Goal: Transaction & Acquisition: Download file/media

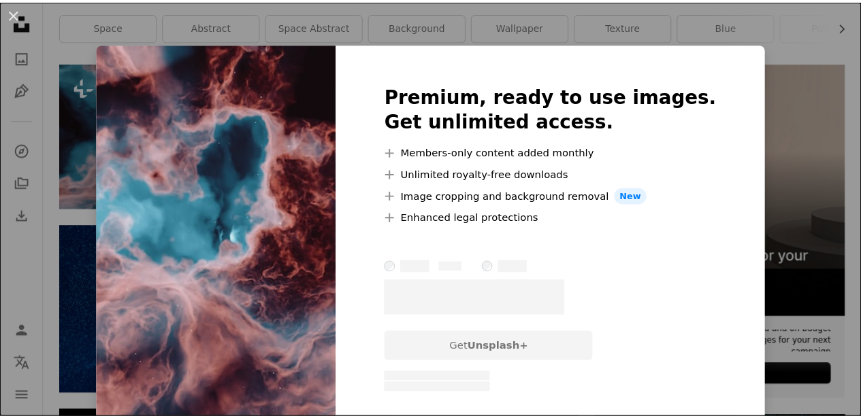
scroll to position [277, 0]
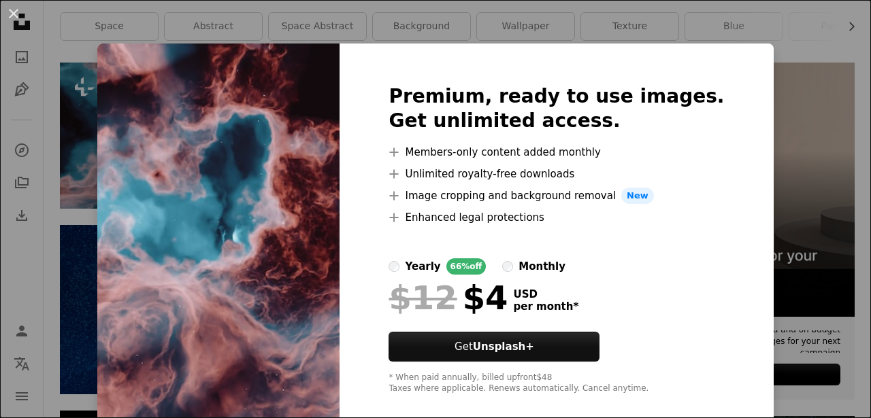
click at [536, 267] on label "monthly" at bounding box center [533, 267] width 63 height 16
click at [234, 196] on img at bounding box center [218, 240] width 242 height 392
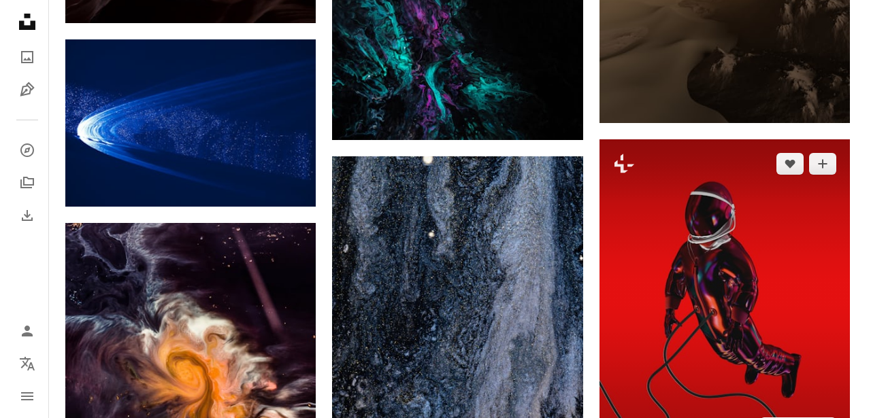
scroll to position [1008, 0]
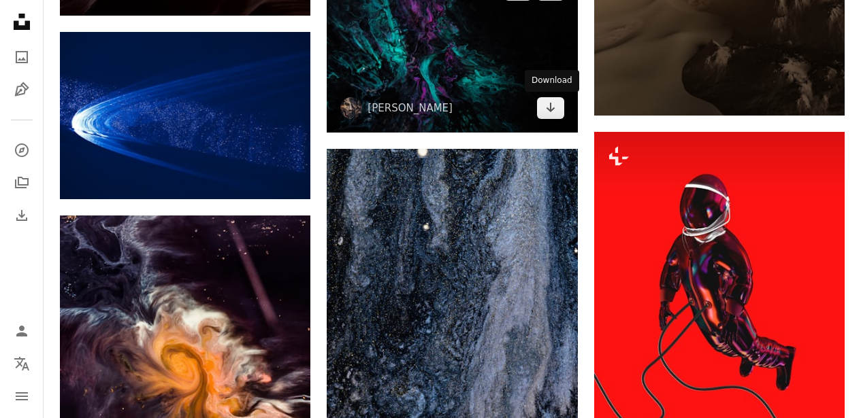
click at [511, 67] on img at bounding box center [452, 48] width 250 height 167
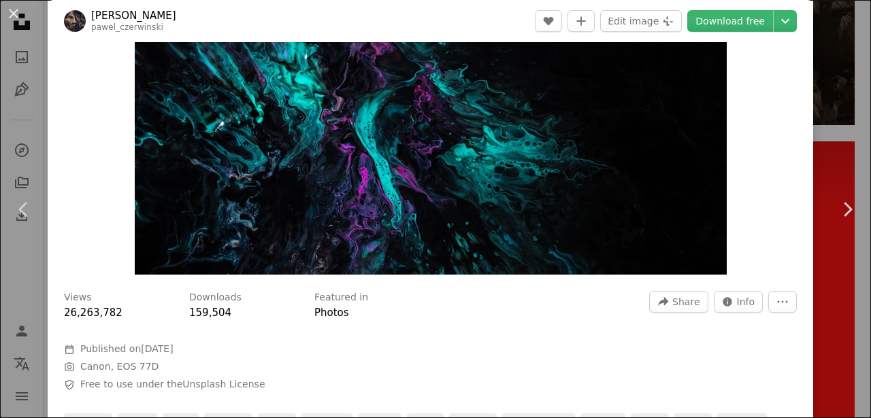
scroll to position [121, 0]
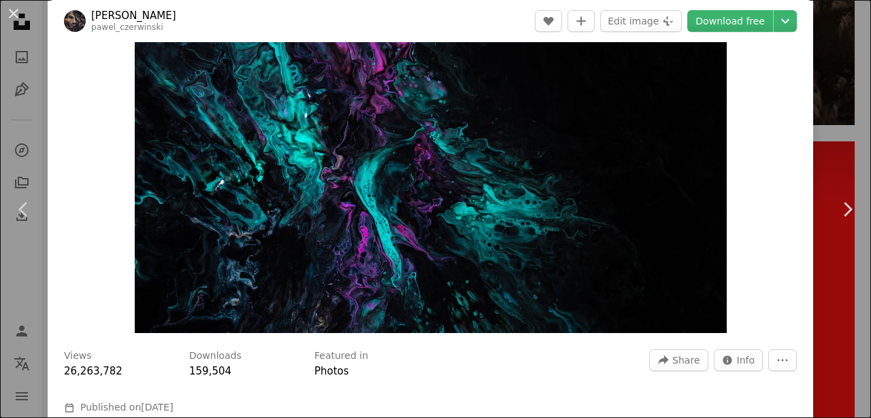
click at [440, 221] on img "Zoom in on this image" at bounding box center [431, 136] width 592 height 395
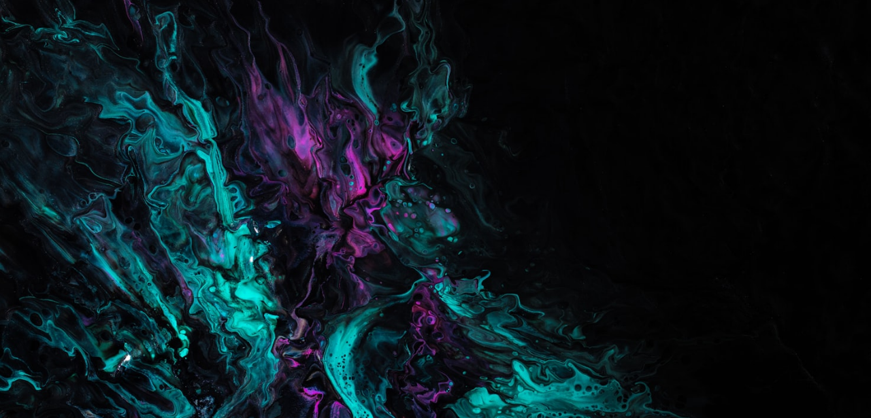
scroll to position [75, 0]
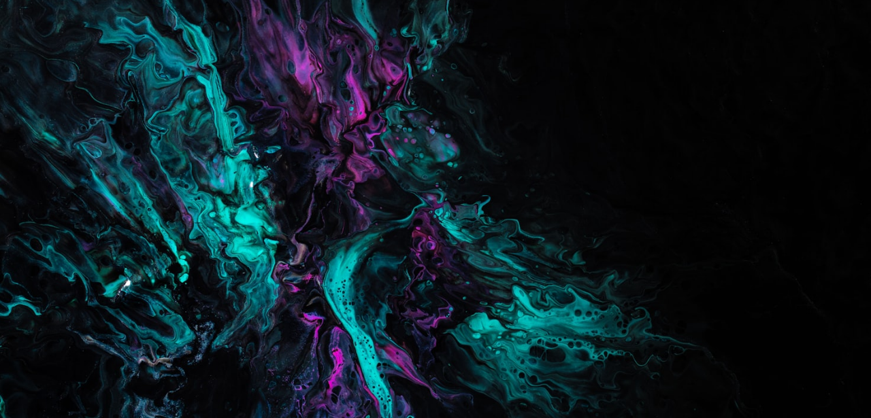
click at [440, 221] on img "Zoom out on this image" at bounding box center [435, 215] width 872 height 582
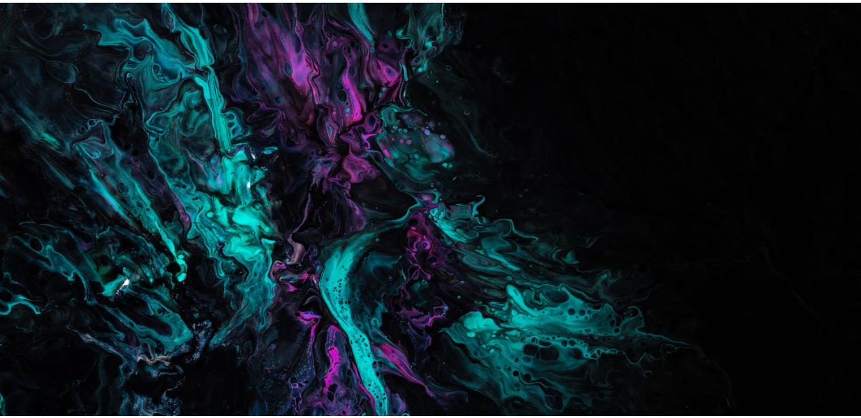
scroll to position [60, 0]
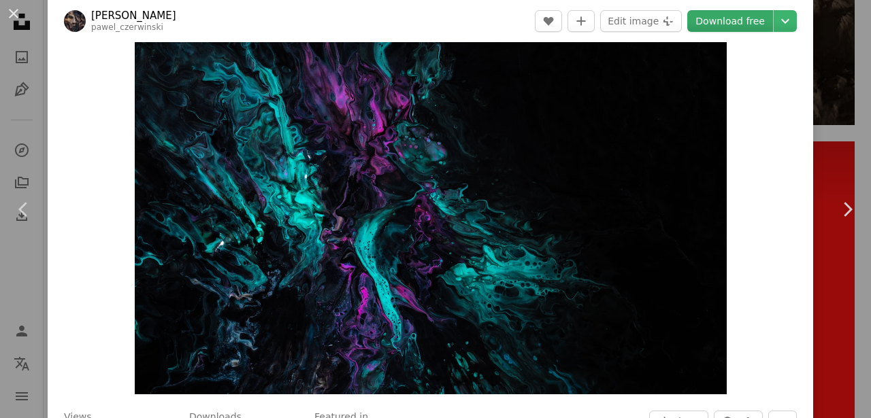
click at [709, 18] on link "Download free" at bounding box center [730, 21] width 86 height 22
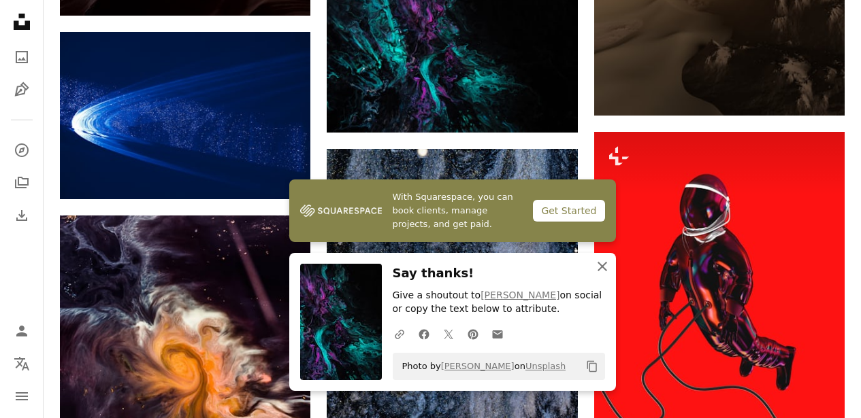
click at [604, 266] on icon "An X shape" at bounding box center [602, 267] width 16 height 16
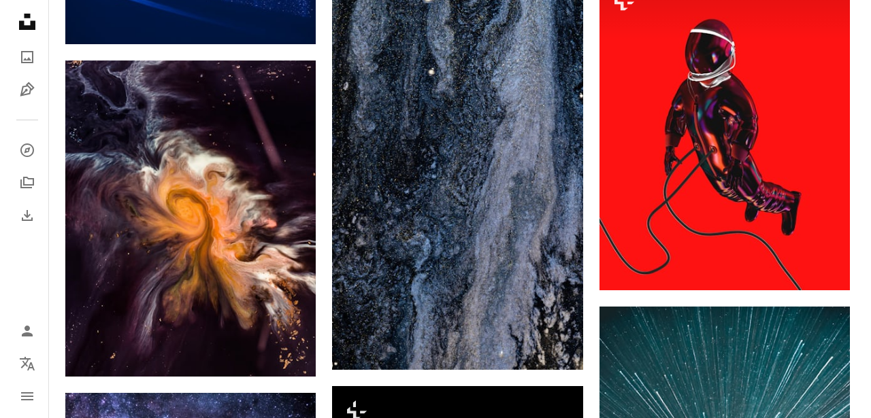
scroll to position [1153, 0]
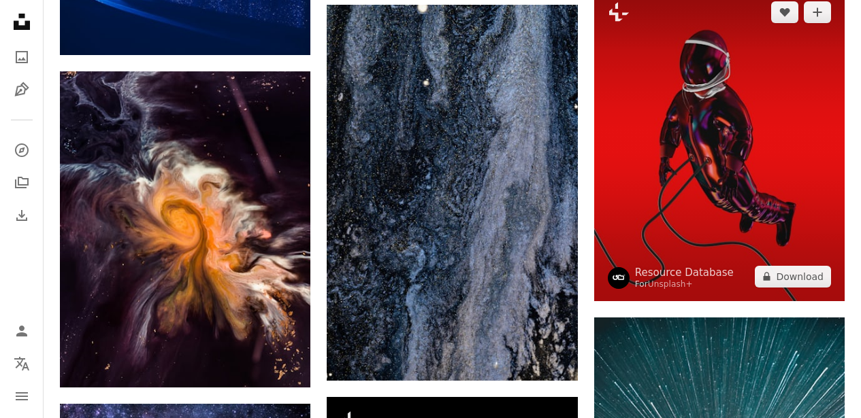
click at [695, 163] on img at bounding box center [719, 144] width 250 height 313
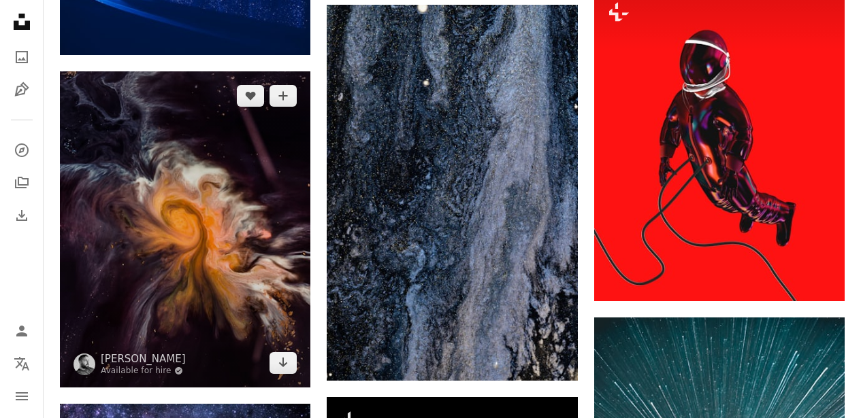
click at [236, 198] on img at bounding box center [185, 229] width 250 height 316
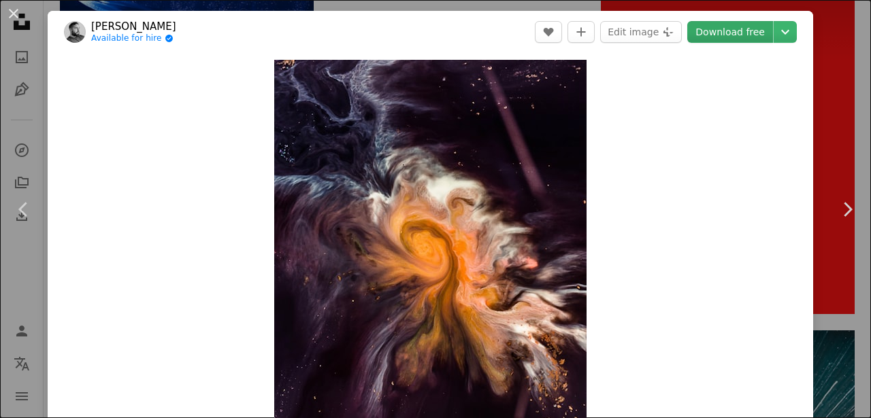
click at [703, 33] on link "Download free" at bounding box center [730, 32] width 86 height 22
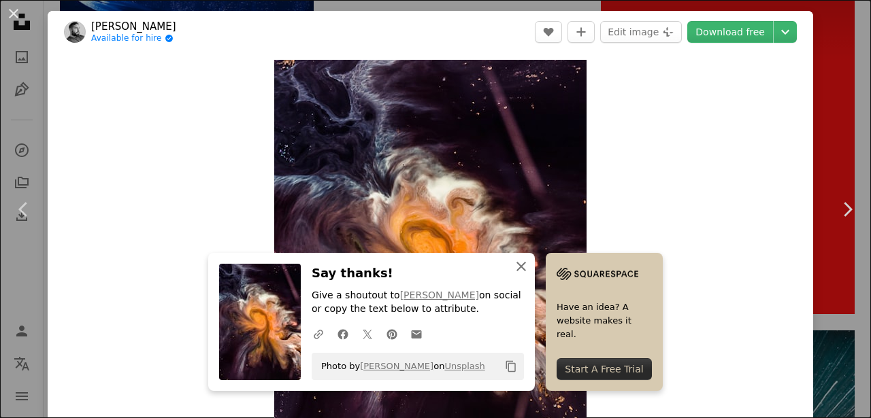
click at [519, 265] on icon "An X shape" at bounding box center [521, 267] width 16 height 16
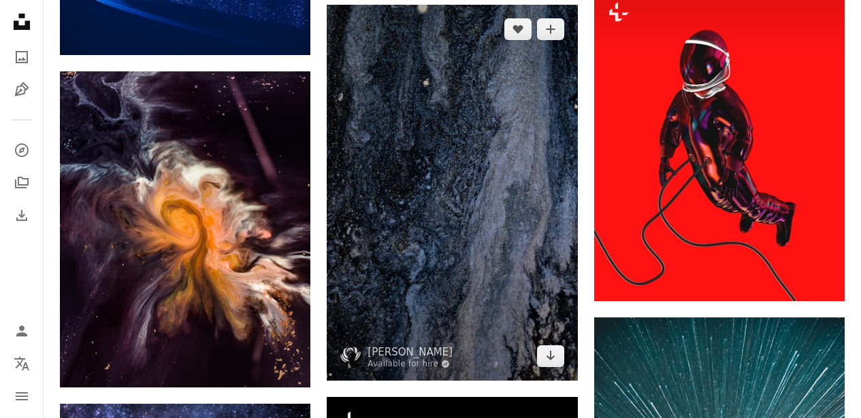
click at [427, 198] on img at bounding box center [452, 193] width 250 height 376
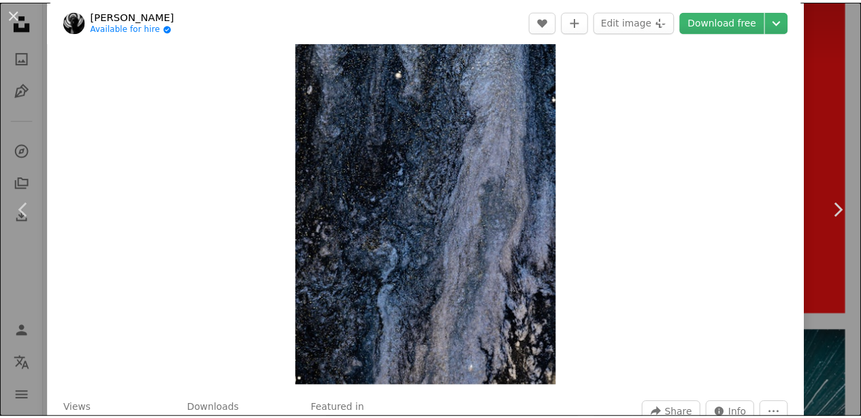
scroll to position [71, 0]
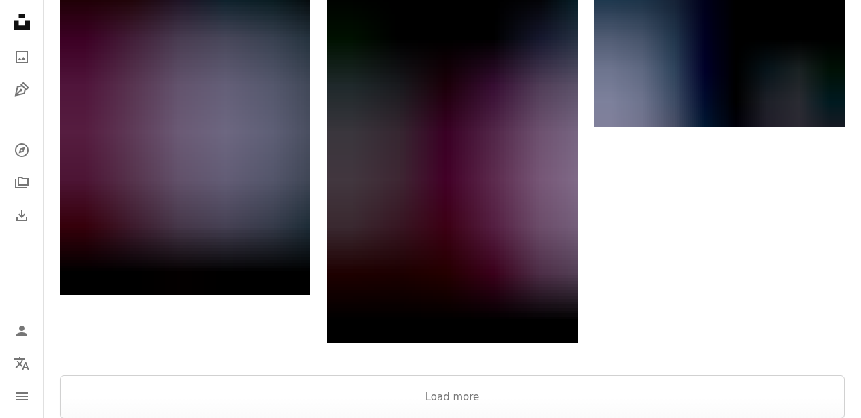
scroll to position [4016, 0]
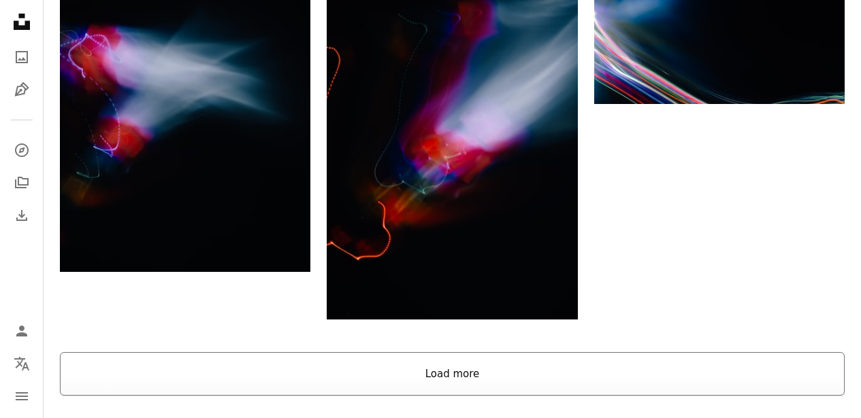
click at [504, 379] on button "Load more" at bounding box center [452, 374] width 785 height 44
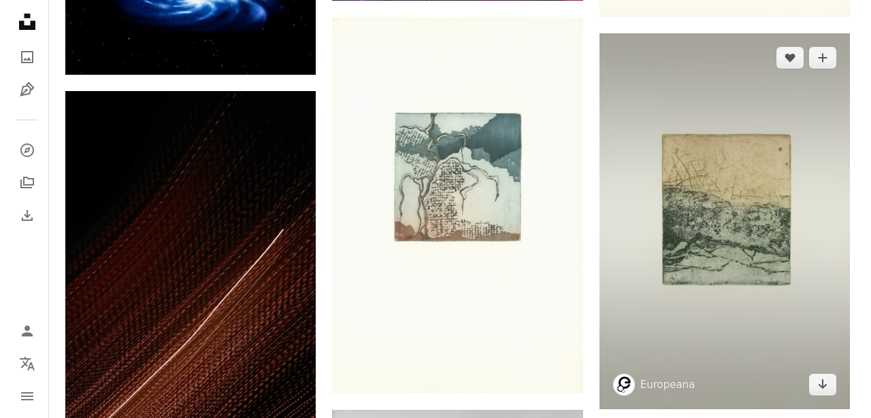
scroll to position [9252, 0]
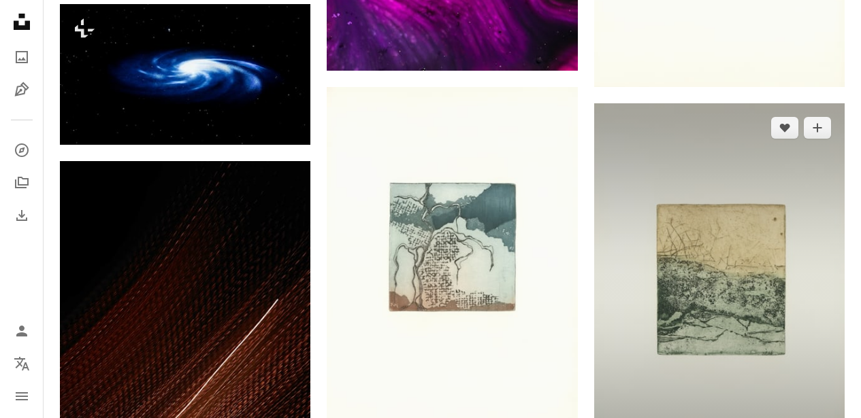
click at [740, 265] on img at bounding box center [719, 291] width 250 height 376
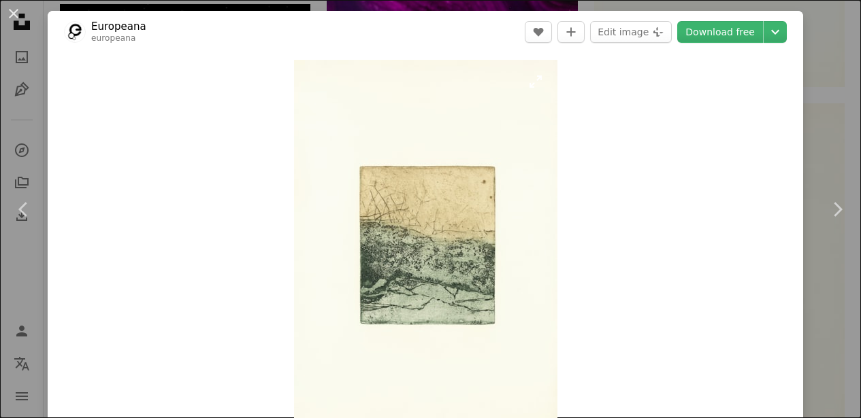
click at [440, 248] on img "Zoom in on this image" at bounding box center [425, 257] width 263 height 395
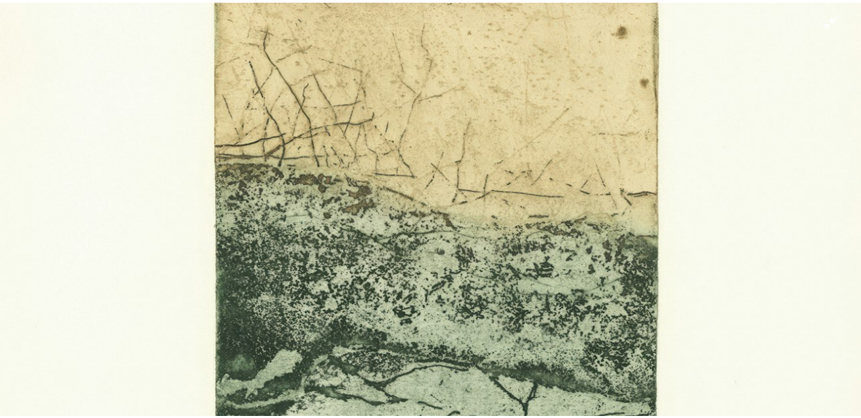
scroll to position [374, 0]
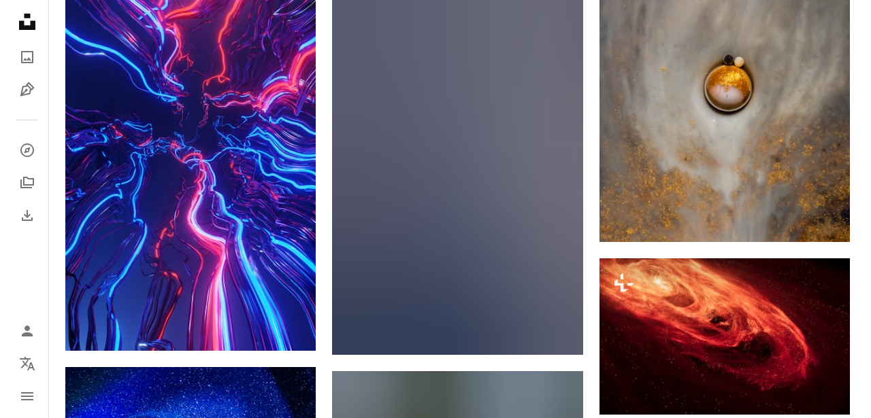
scroll to position [11515, 0]
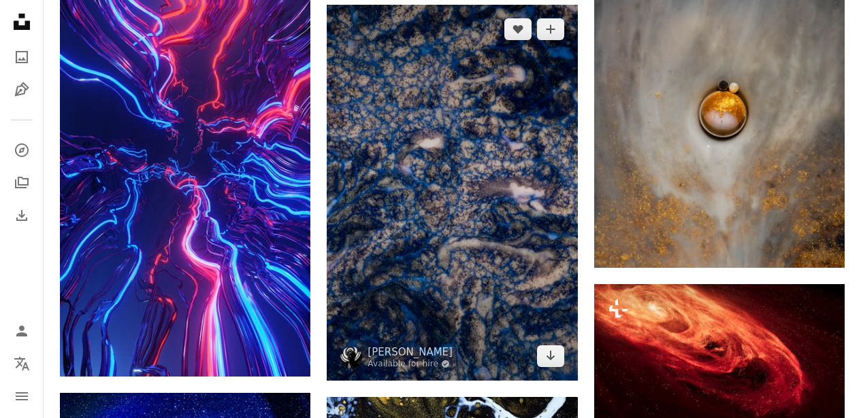
click at [440, 248] on img at bounding box center [452, 193] width 250 height 376
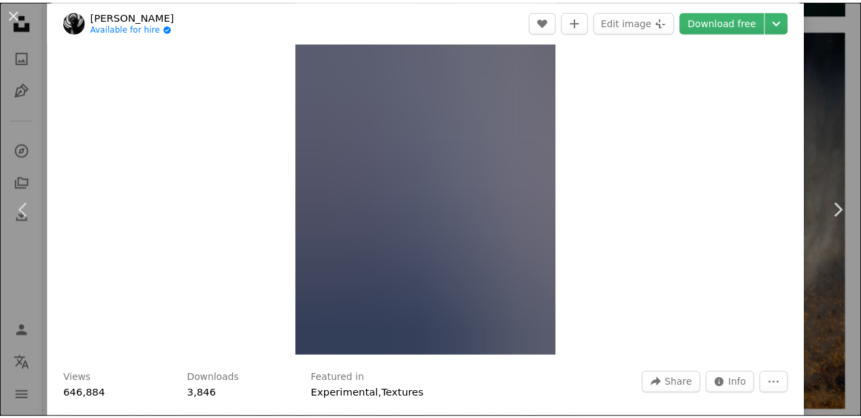
scroll to position [76, 0]
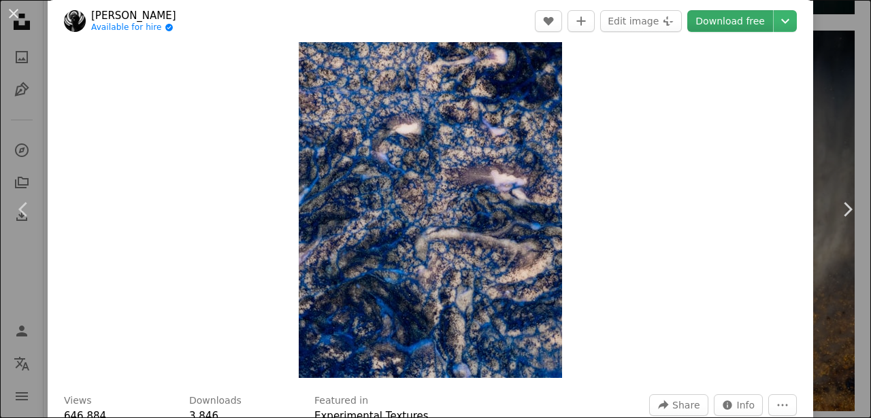
click at [707, 16] on link "Download free" at bounding box center [730, 21] width 86 height 22
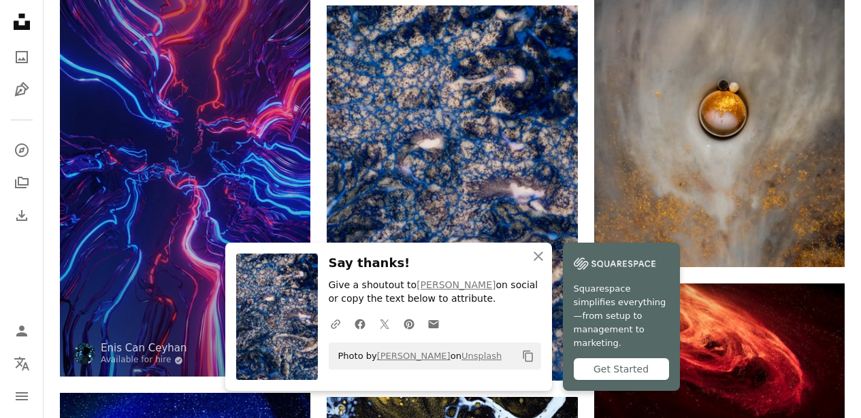
click at [213, 167] on img at bounding box center [185, 154] width 250 height 446
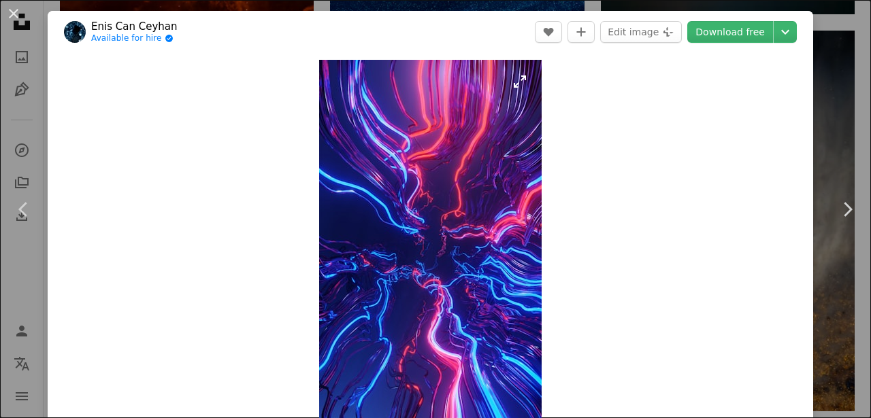
click at [704, 37] on link "Download free" at bounding box center [730, 32] width 86 height 22
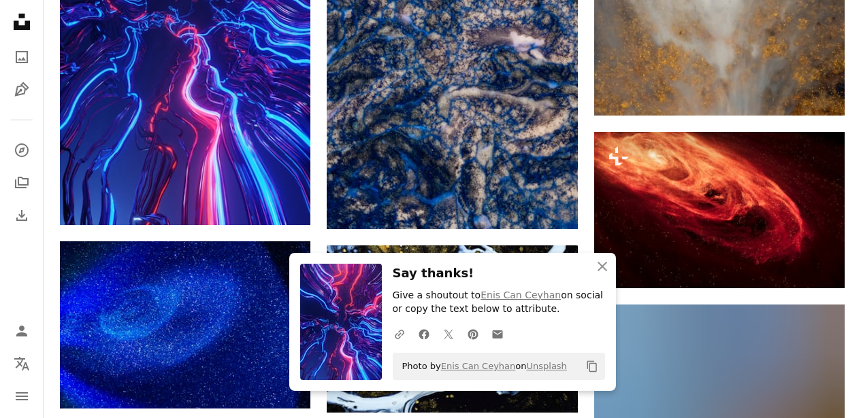
scroll to position [11668, 0]
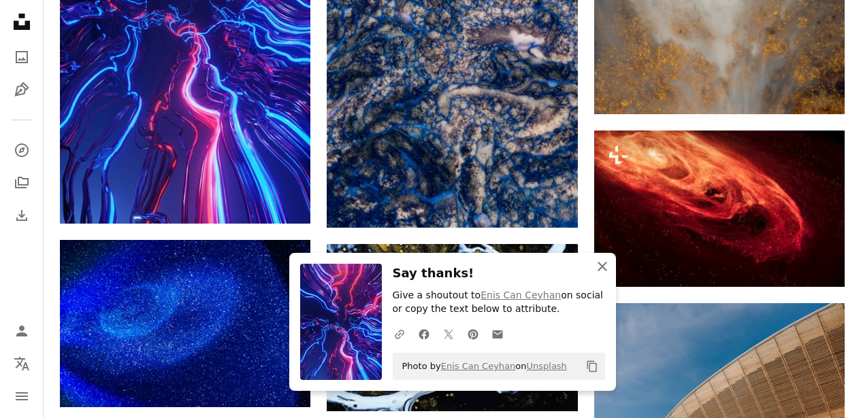
click at [606, 265] on icon "An X shape" at bounding box center [602, 267] width 16 height 16
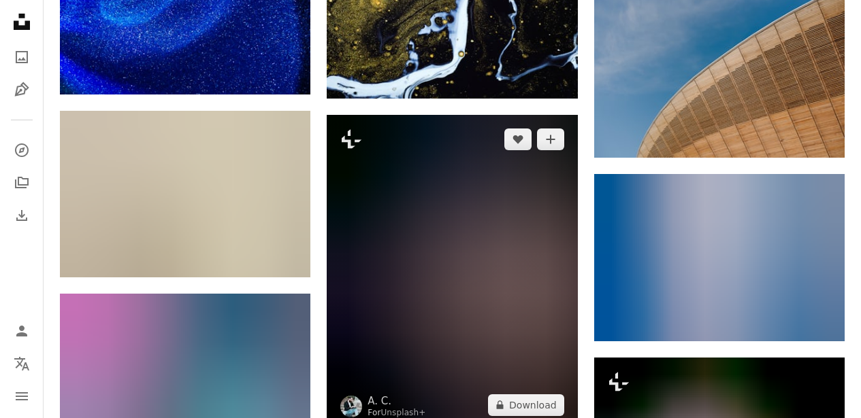
scroll to position [11997, 0]
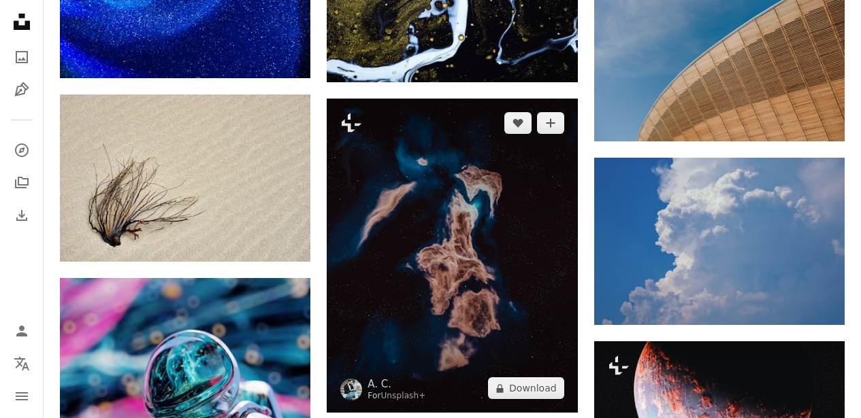
click at [448, 294] on img at bounding box center [452, 256] width 250 height 314
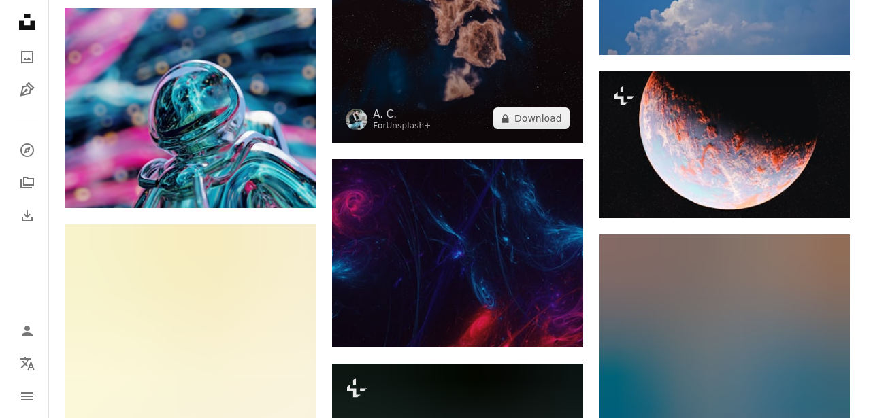
scroll to position [12271, 0]
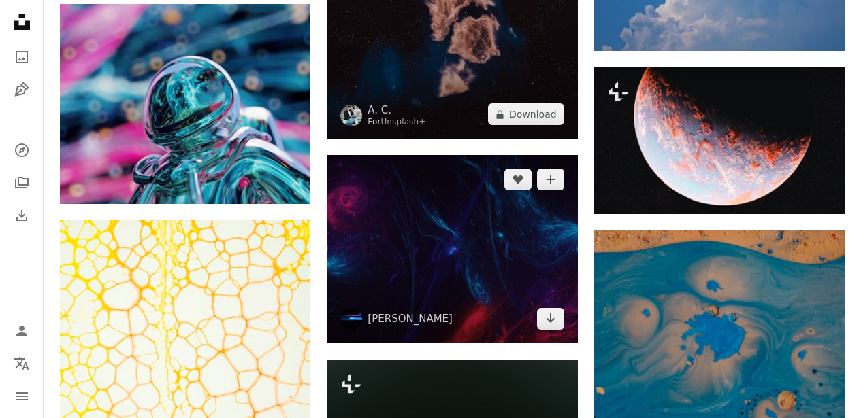
click at [422, 246] on img at bounding box center [452, 249] width 250 height 188
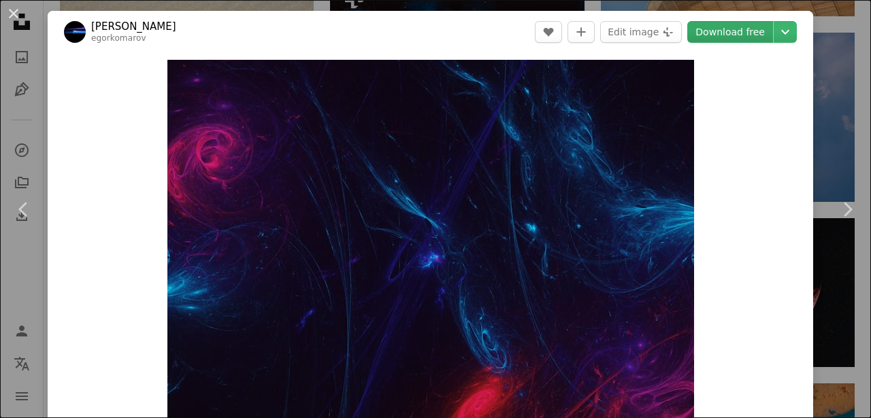
click at [726, 36] on link "Download free" at bounding box center [730, 32] width 86 height 22
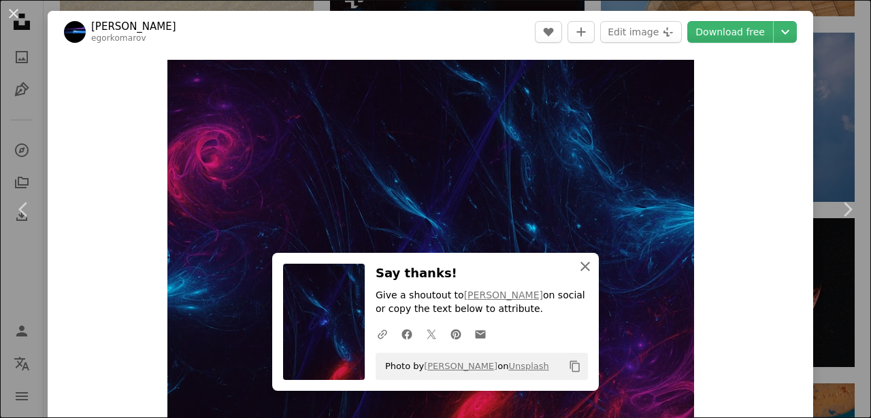
click at [579, 265] on icon "An X shape" at bounding box center [585, 267] width 16 height 16
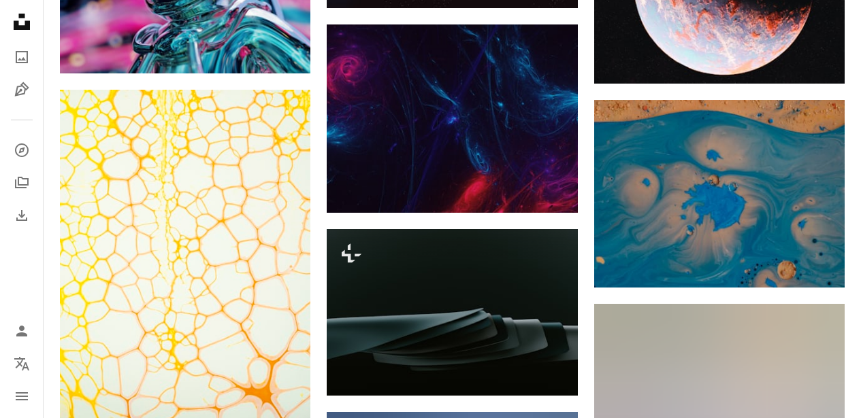
scroll to position [12464, 0]
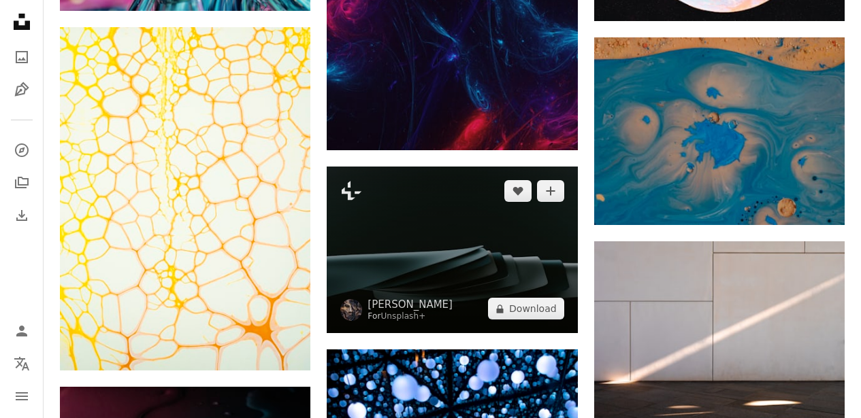
click at [448, 261] on img at bounding box center [452, 250] width 250 height 167
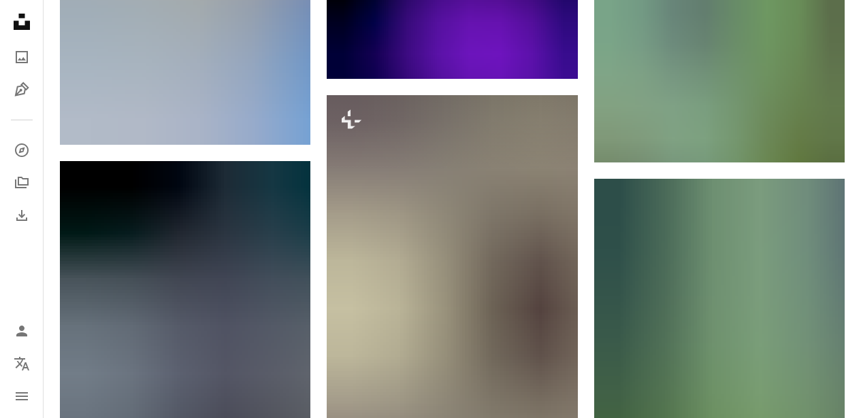
scroll to position [13659, 0]
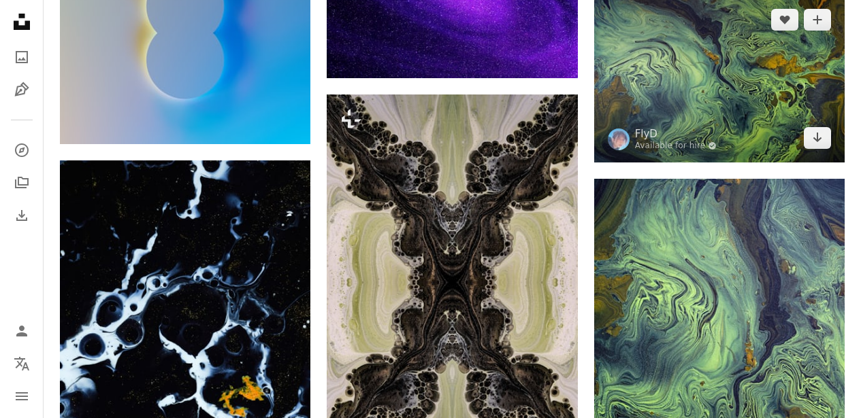
click at [706, 114] on img at bounding box center [719, 78] width 250 height 167
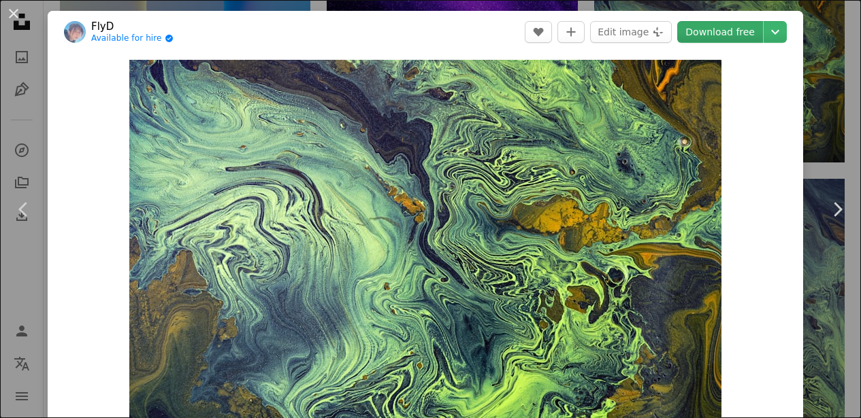
click at [740, 37] on link "Download free" at bounding box center [720, 32] width 86 height 22
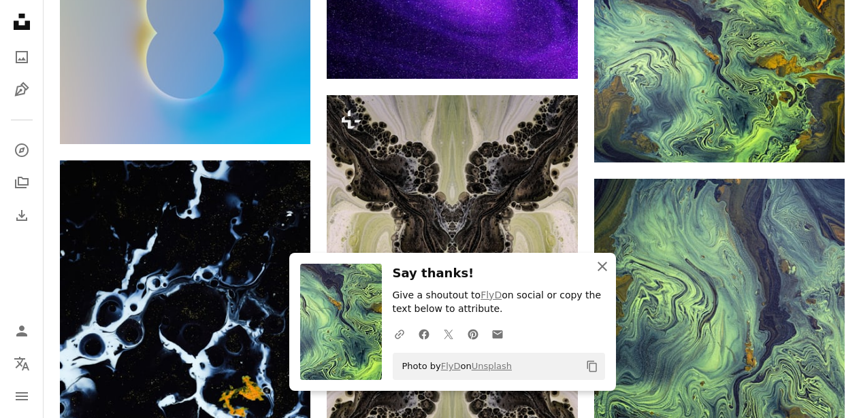
click at [601, 265] on icon "button" at bounding box center [602, 267] width 10 height 10
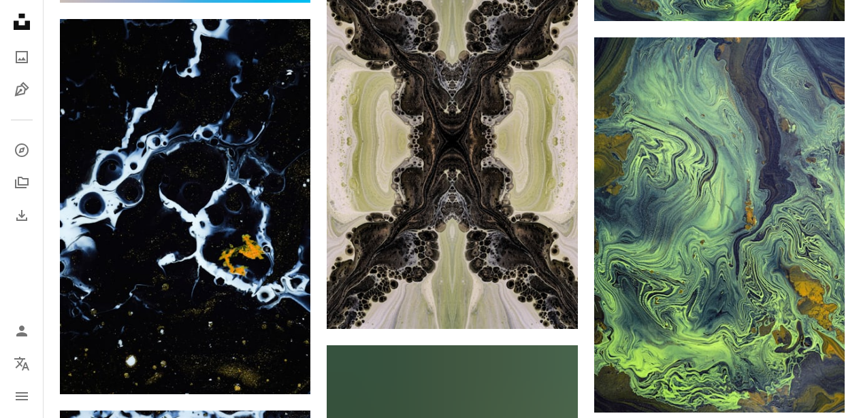
scroll to position [13862, 0]
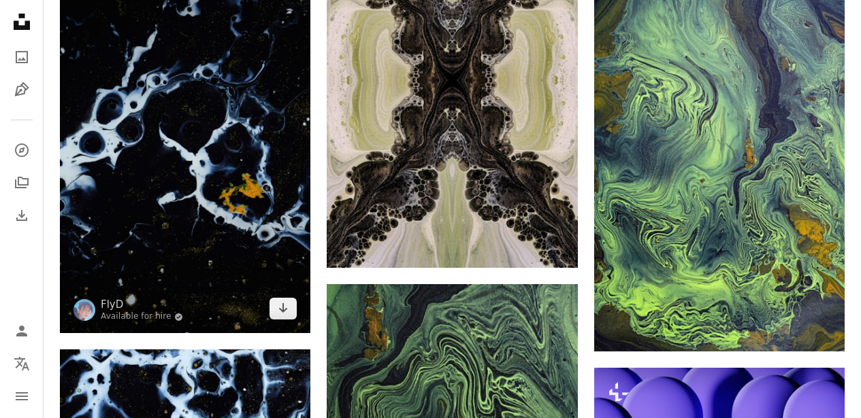
click at [174, 173] on img at bounding box center [185, 146] width 250 height 376
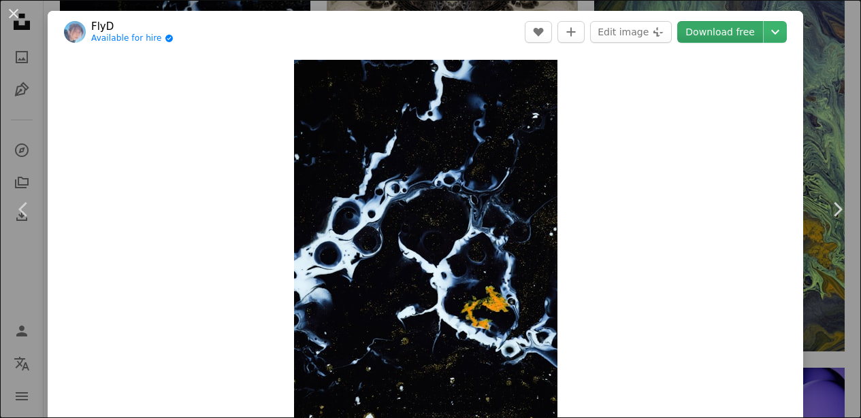
click at [697, 31] on link "Download free" at bounding box center [720, 32] width 86 height 22
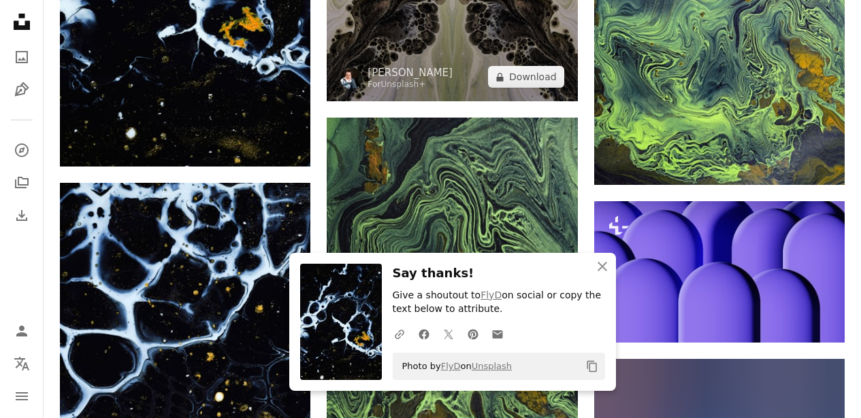
scroll to position [14041, 0]
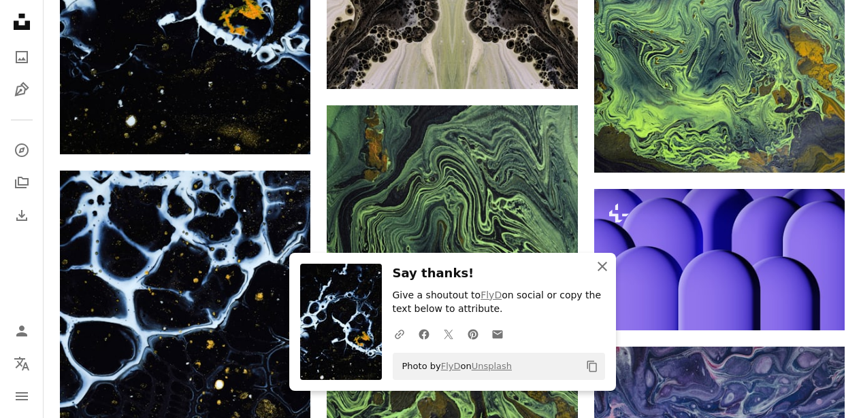
click at [600, 266] on icon "An X shape" at bounding box center [602, 267] width 16 height 16
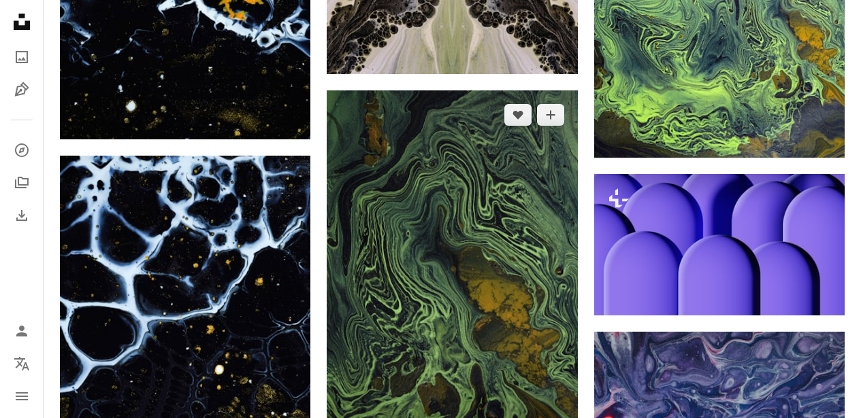
scroll to position [14058, 0]
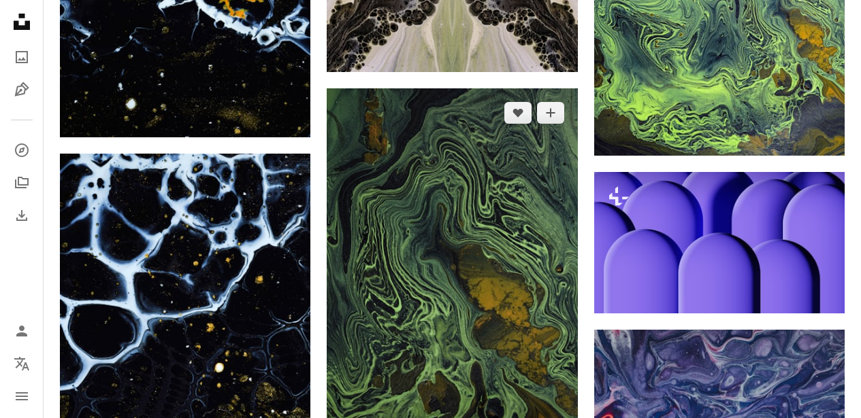
click at [461, 259] on img at bounding box center [452, 276] width 250 height 376
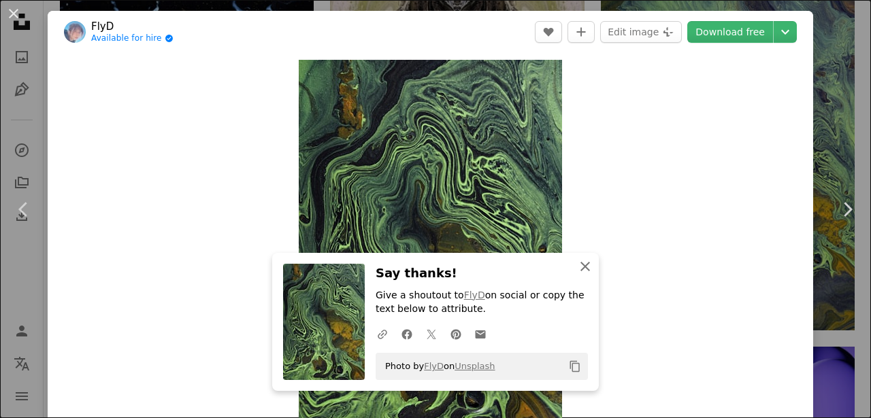
click at [580, 263] on icon "An X shape" at bounding box center [585, 267] width 16 height 16
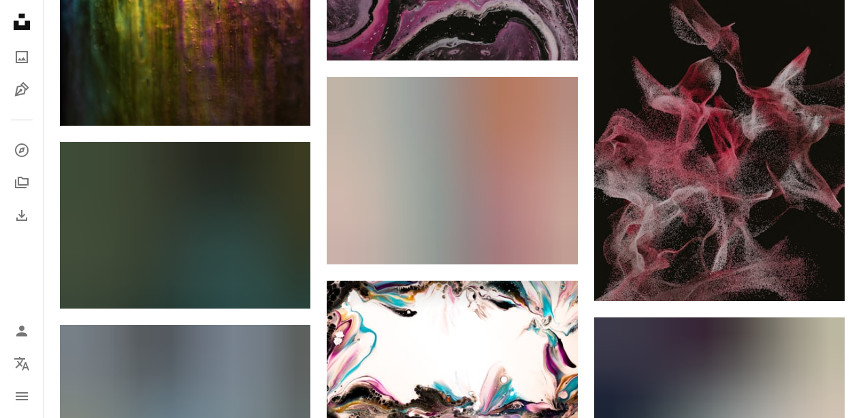
scroll to position [14649, 0]
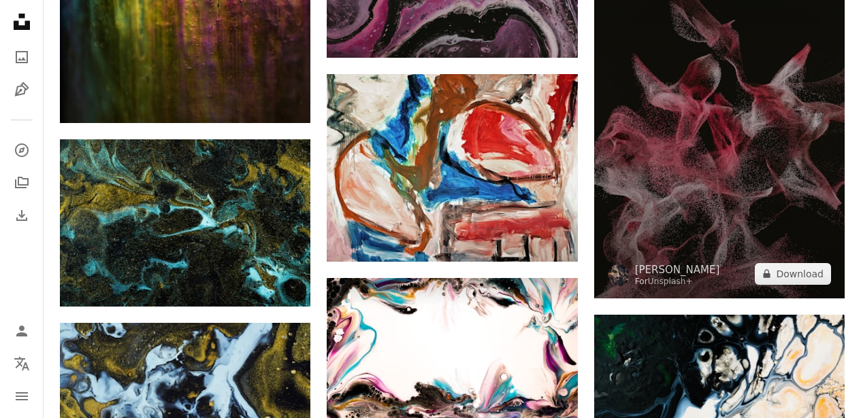
click at [673, 182] on img at bounding box center [719, 110] width 250 height 376
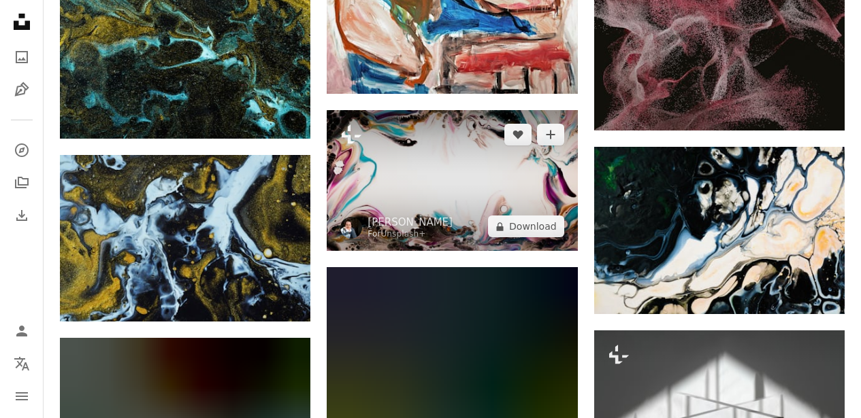
scroll to position [14815, 0]
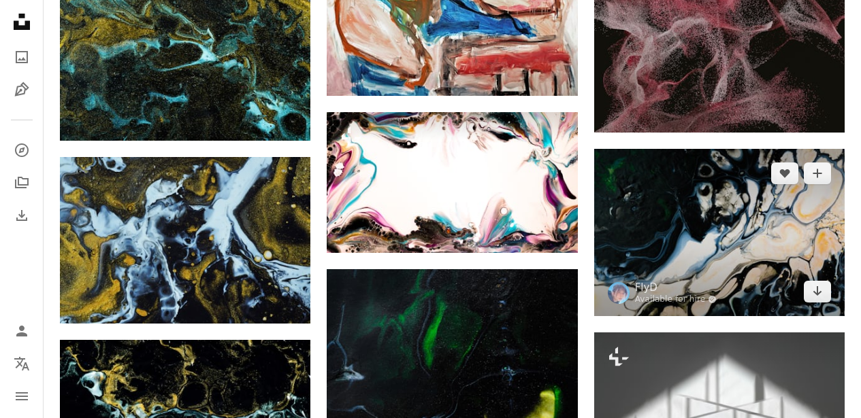
click at [652, 251] on img at bounding box center [719, 232] width 250 height 167
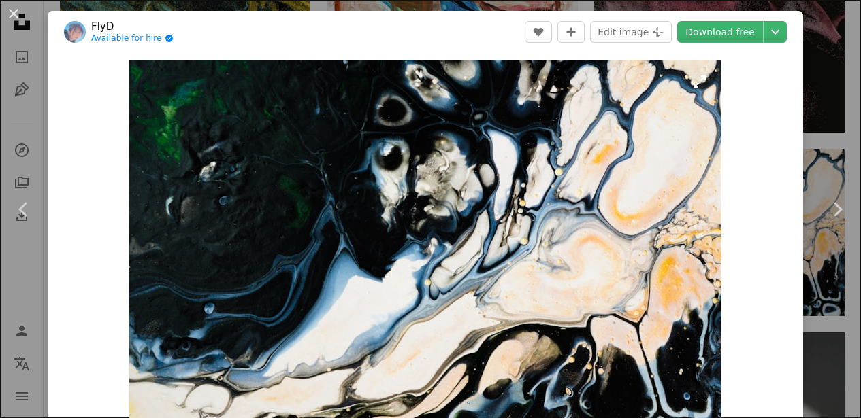
click at [717, 31] on link "Download free" at bounding box center [720, 32] width 86 height 22
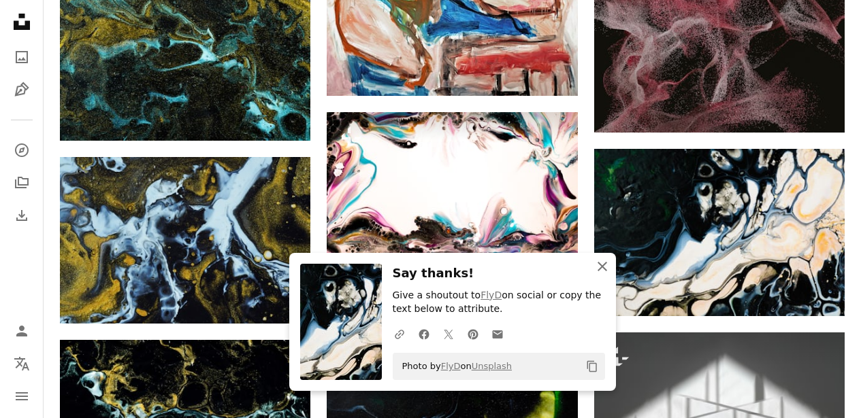
click at [599, 263] on icon "button" at bounding box center [602, 267] width 10 height 10
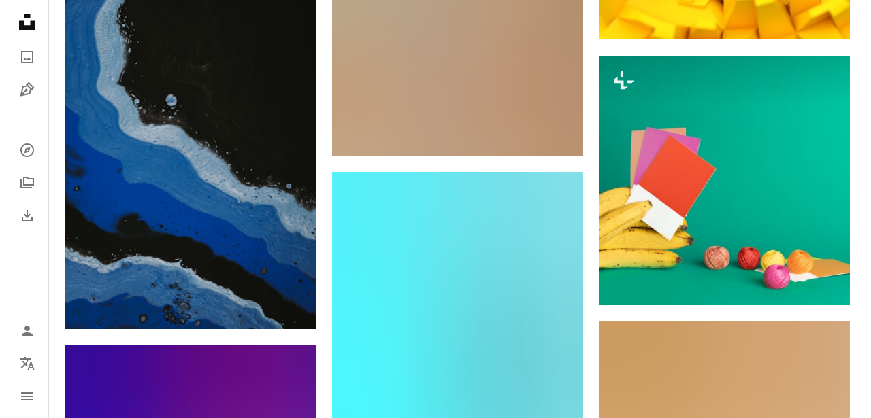
scroll to position [18642, 0]
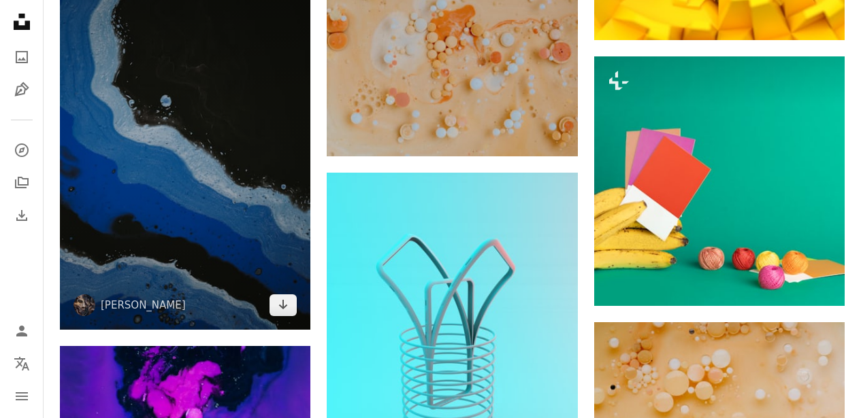
click at [225, 207] on img at bounding box center [185, 142] width 250 height 376
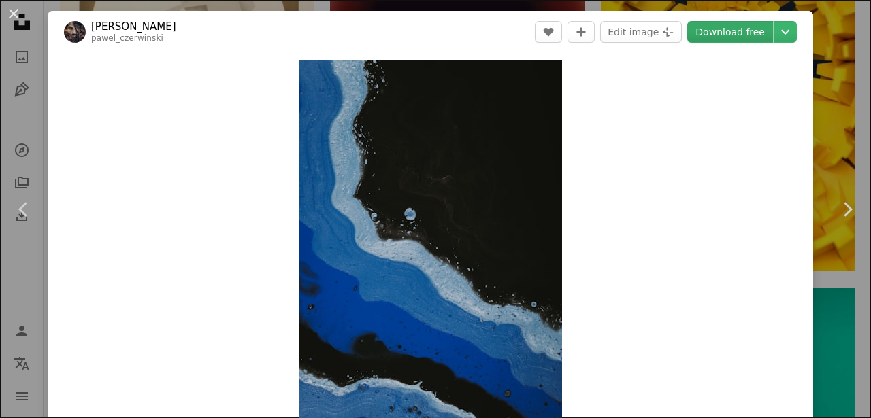
click at [714, 37] on link "Download free" at bounding box center [730, 32] width 86 height 22
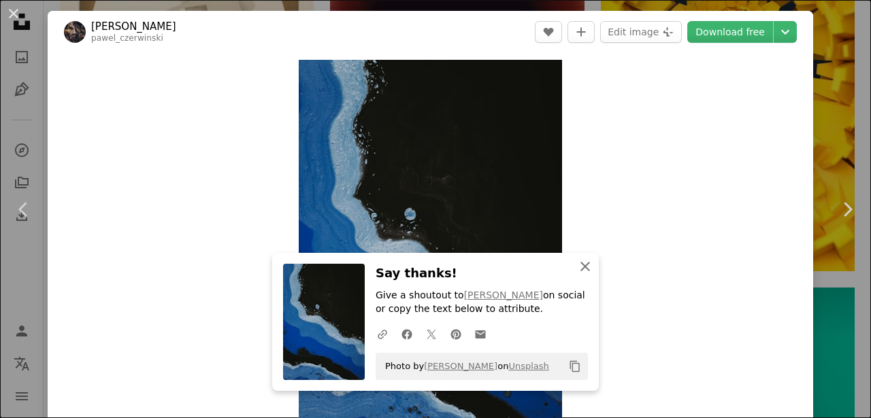
click at [578, 262] on icon "An X shape" at bounding box center [585, 267] width 16 height 16
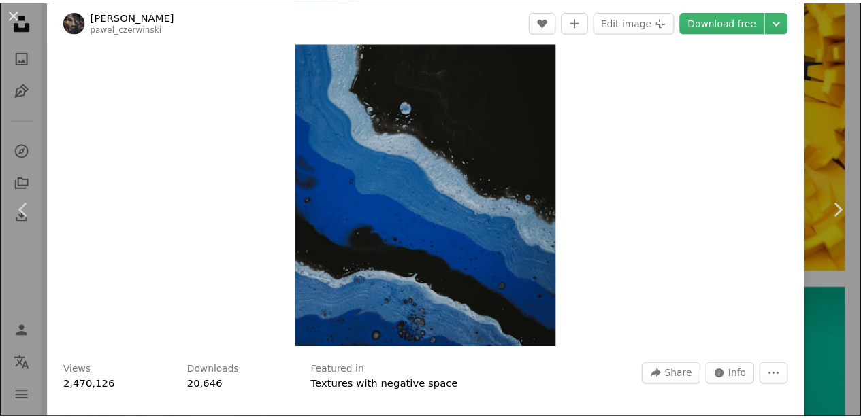
scroll to position [169, 0]
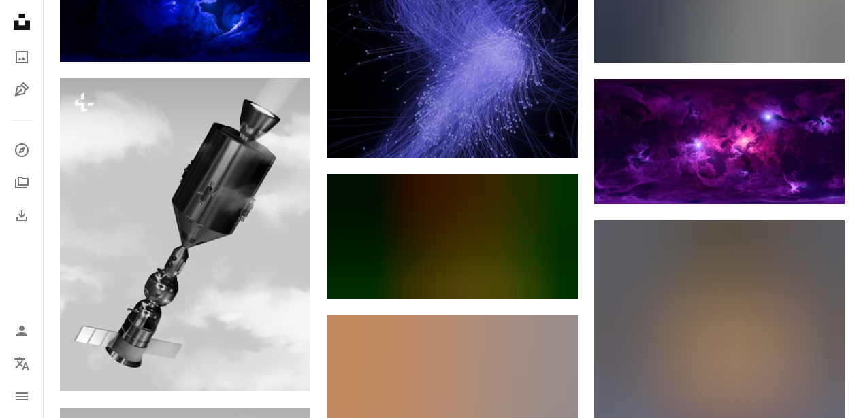
scroll to position [20490, 0]
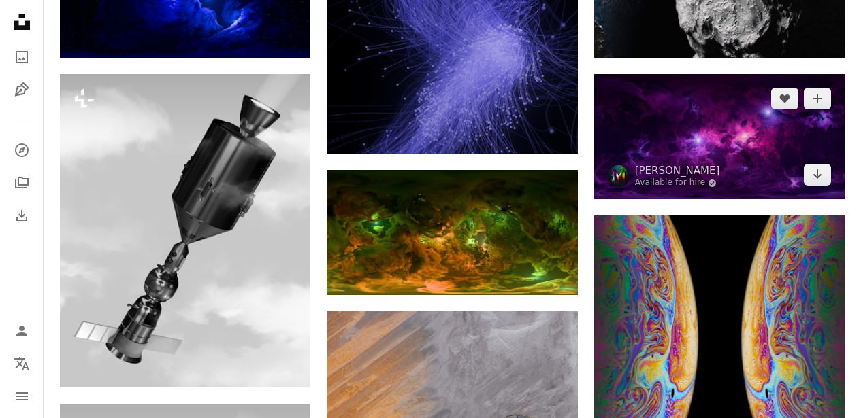
click at [732, 174] on img at bounding box center [719, 136] width 250 height 125
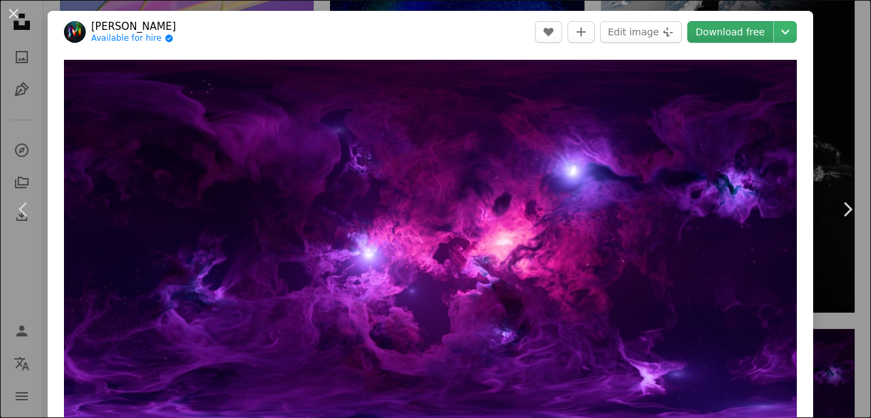
click at [726, 33] on link "Download free" at bounding box center [730, 32] width 86 height 22
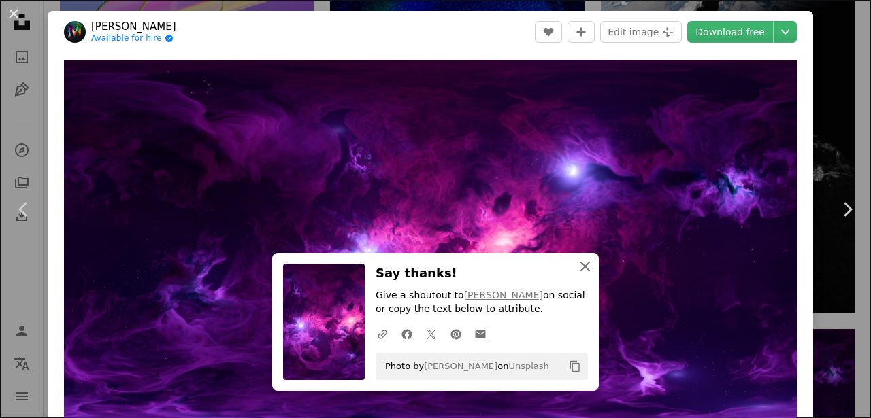
click at [585, 267] on icon "An X shape" at bounding box center [585, 267] width 16 height 16
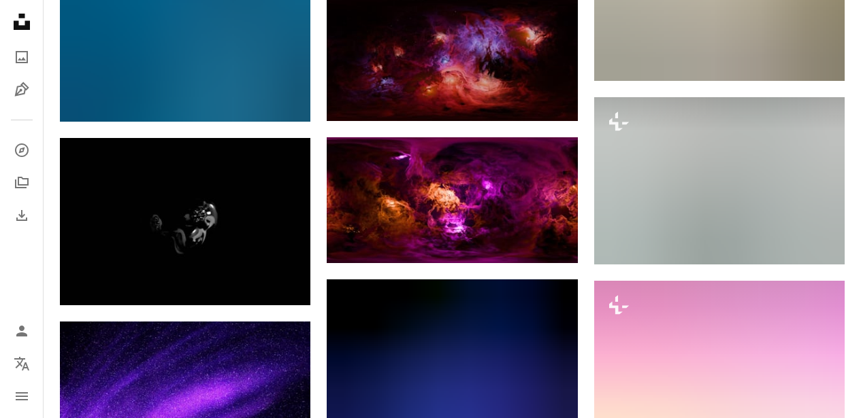
scroll to position [21277, 0]
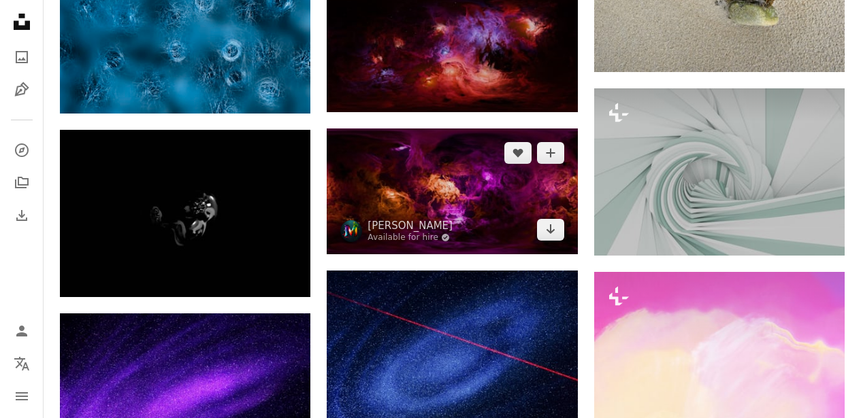
click at [451, 198] on img at bounding box center [452, 191] width 250 height 125
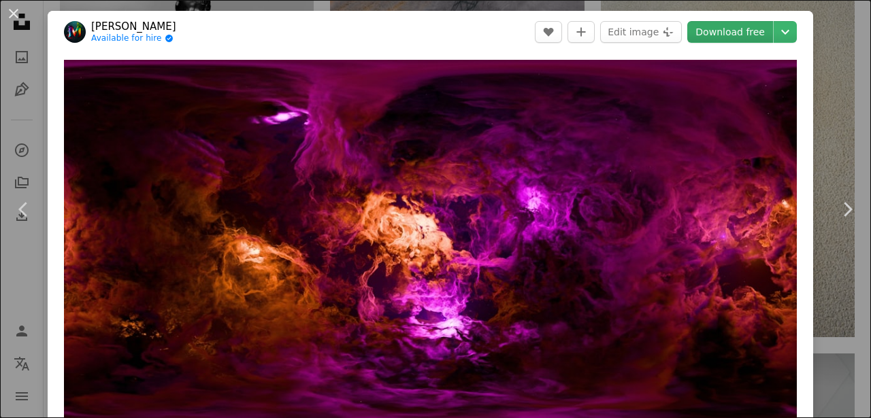
click at [714, 33] on link "Download free" at bounding box center [730, 32] width 86 height 22
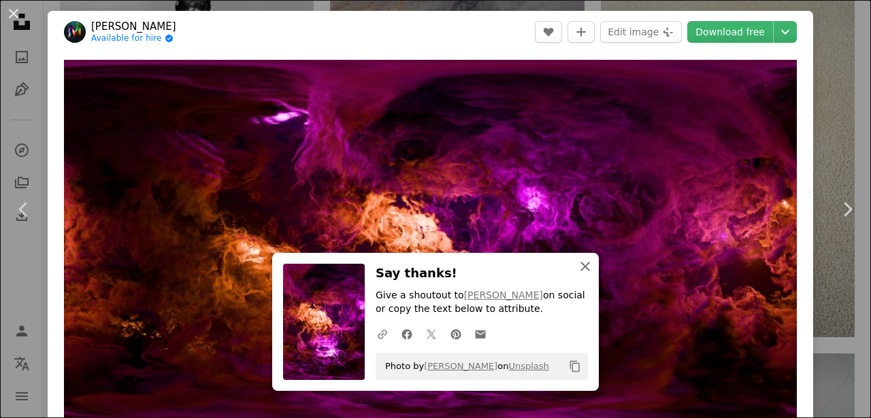
click at [585, 263] on icon "An X shape" at bounding box center [585, 267] width 16 height 16
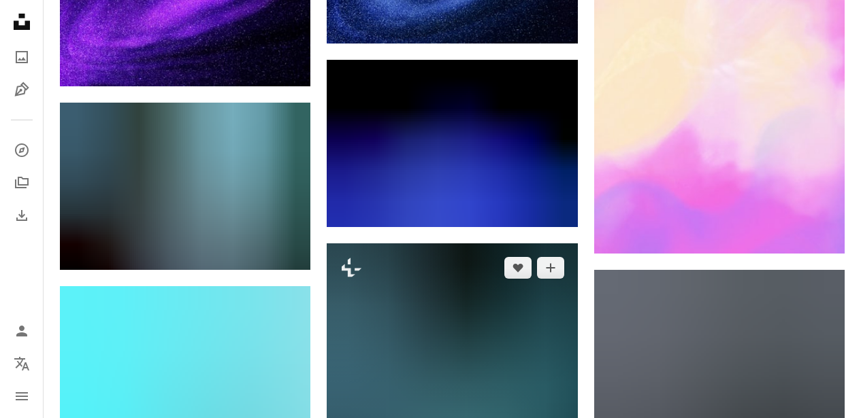
scroll to position [21871, 0]
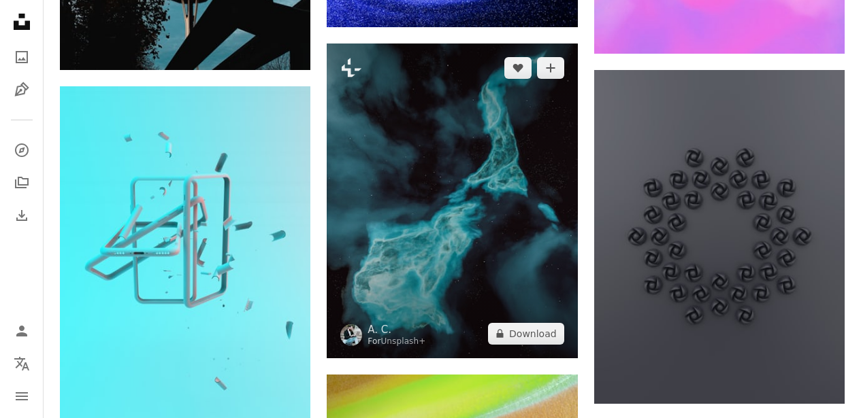
click at [441, 229] on img at bounding box center [452, 201] width 250 height 314
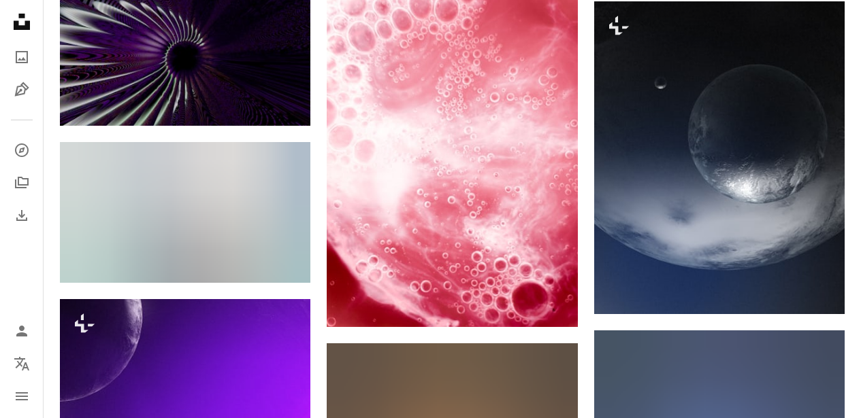
scroll to position [22621, 0]
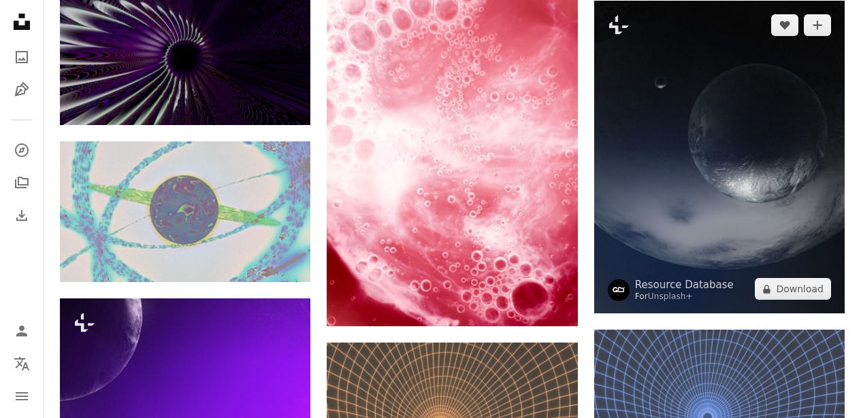
click at [692, 218] on img at bounding box center [719, 157] width 250 height 313
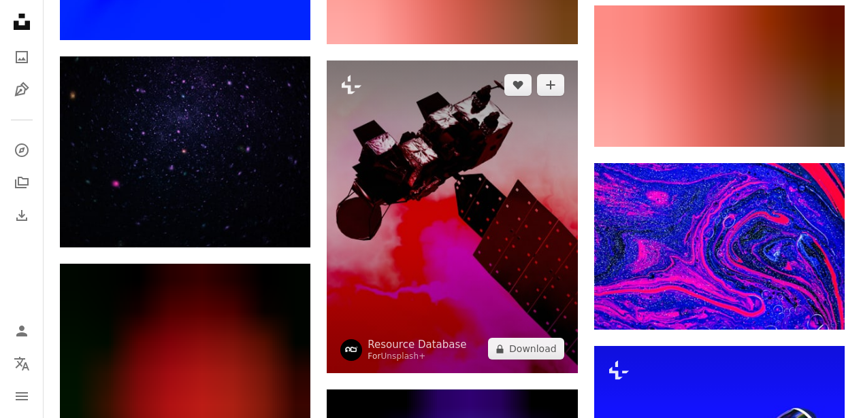
scroll to position [25813, 0]
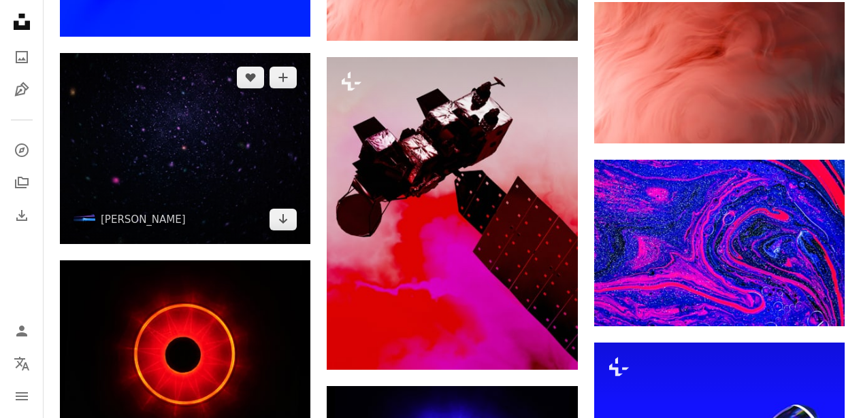
click at [227, 171] on img at bounding box center [185, 148] width 250 height 191
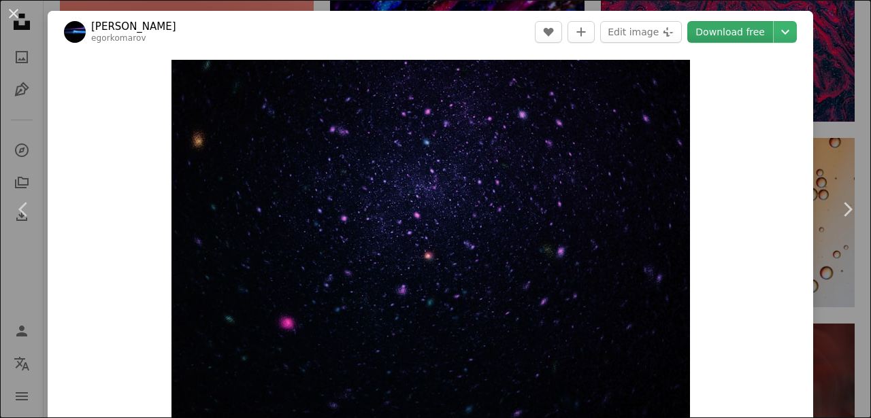
click at [740, 33] on link "Download free" at bounding box center [730, 32] width 86 height 22
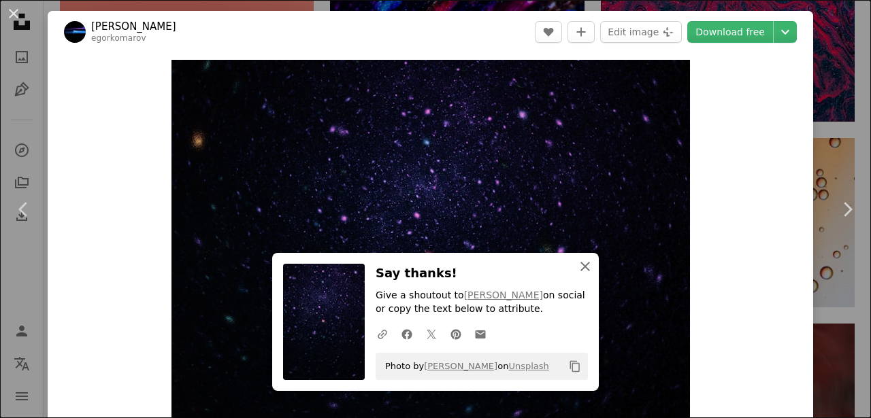
click at [580, 267] on icon "button" at bounding box center [585, 267] width 10 height 10
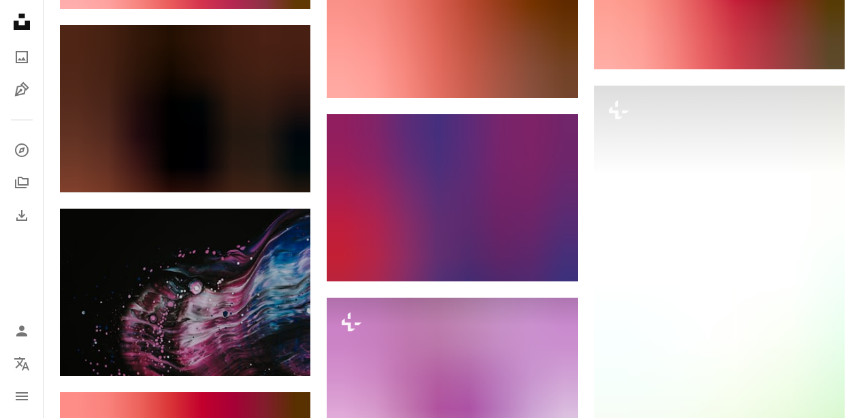
scroll to position [26723, 0]
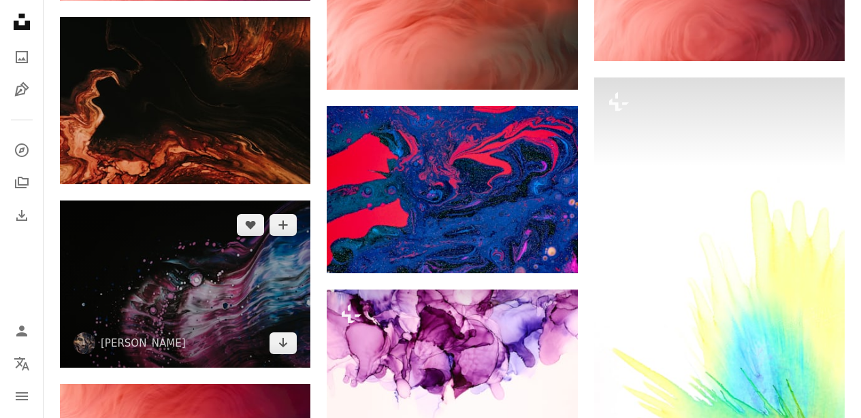
click at [216, 302] on img at bounding box center [185, 284] width 250 height 167
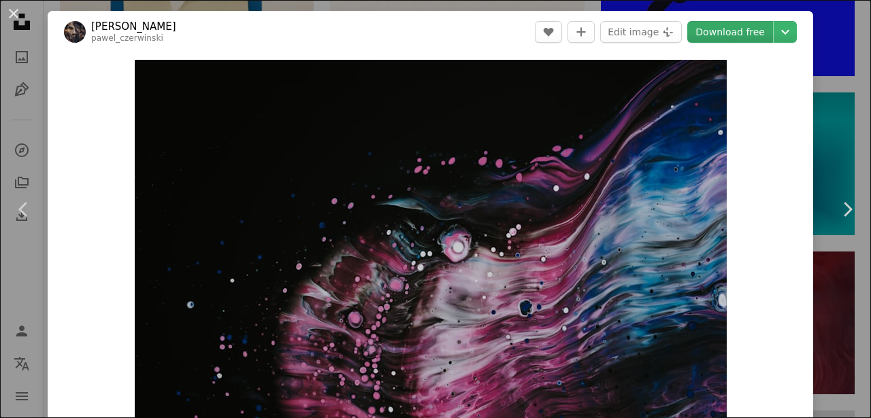
click at [725, 27] on link "Download free" at bounding box center [730, 32] width 86 height 22
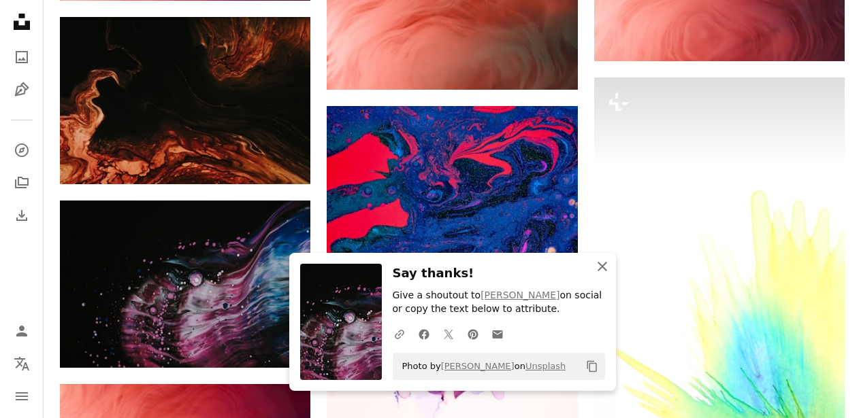
click at [599, 269] on icon "button" at bounding box center [602, 267] width 10 height 10
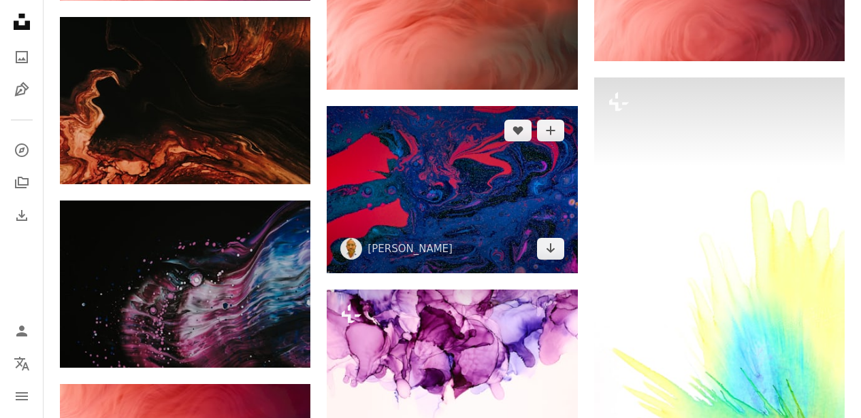
click at [482, 218] on img at bounding box center [452, 189] width 250 height 167
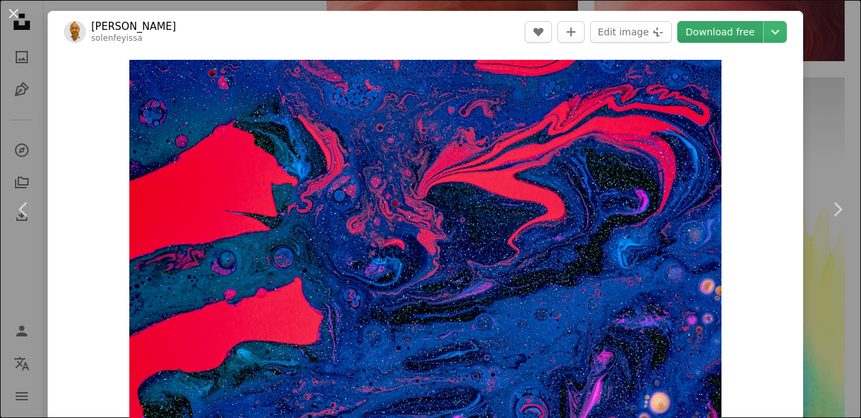
click at [721, 33] on link "Download free" at bounding box center [720, 32] width 86 height 22
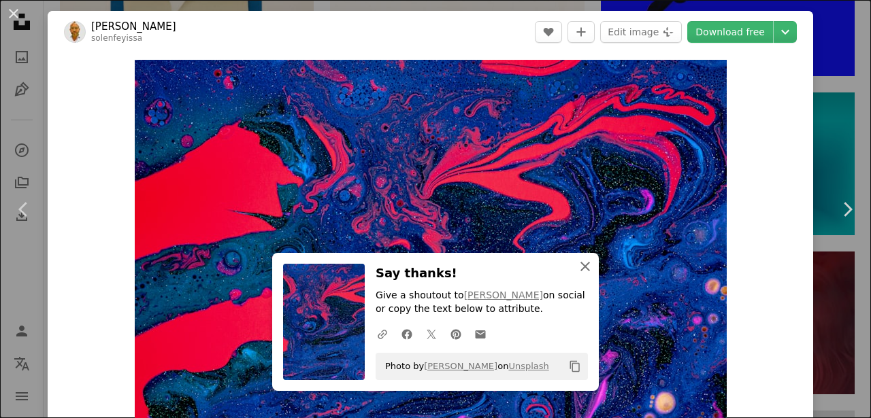
click at [580, 268] on icon "button" at bounding box center [585, 267] width 10 height 10
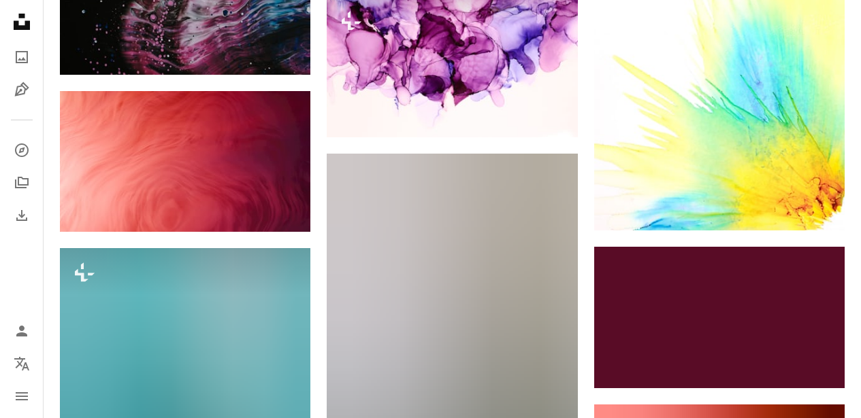
scroll to position [26835, 0]
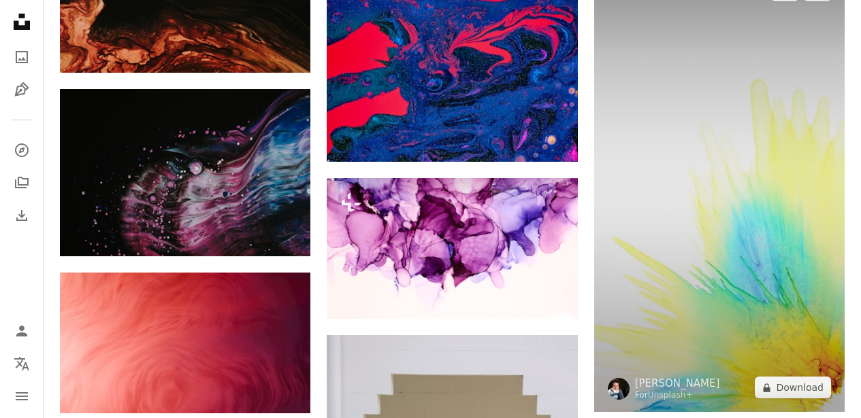
click at [712, 242] on img at bounding box center [719, 189] width 250 height 447
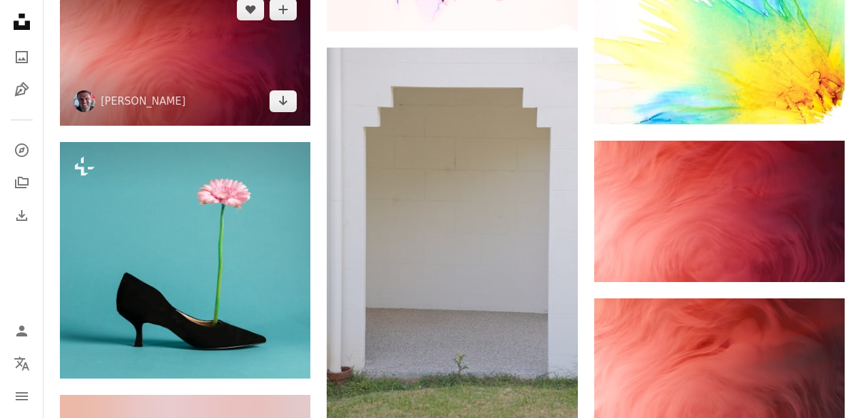
scroll to position [27097, 0]
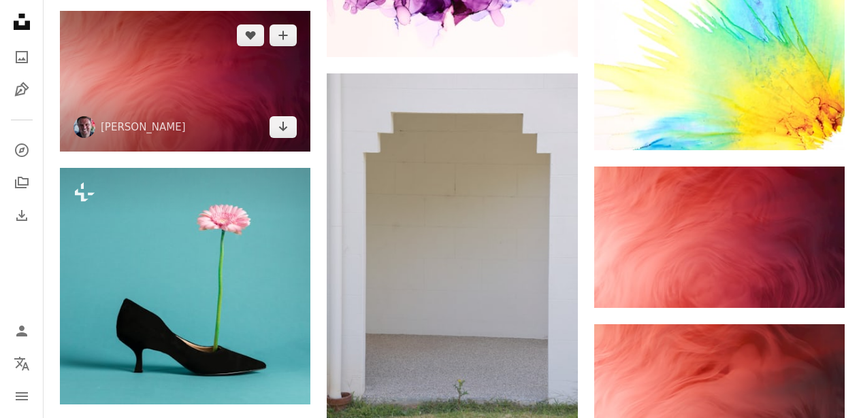
click at [230, 102] on img at bounding box center [185, 81] width 250 height 141
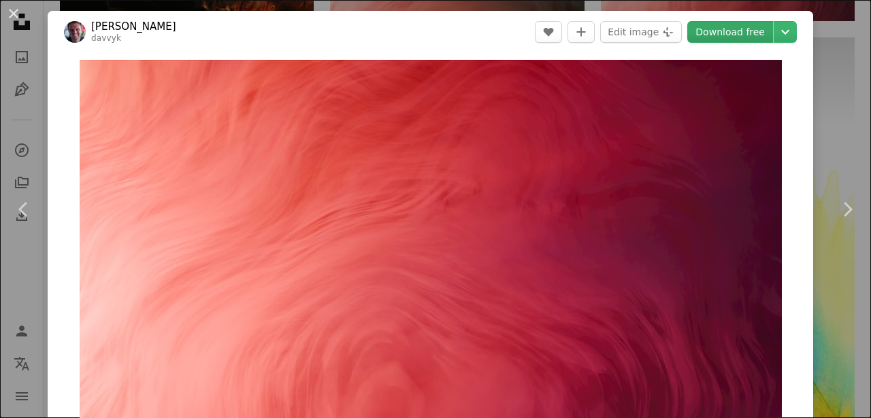
click at [710, 30] on link "Download free" at bounding box center [730, 32] width 86 height 22
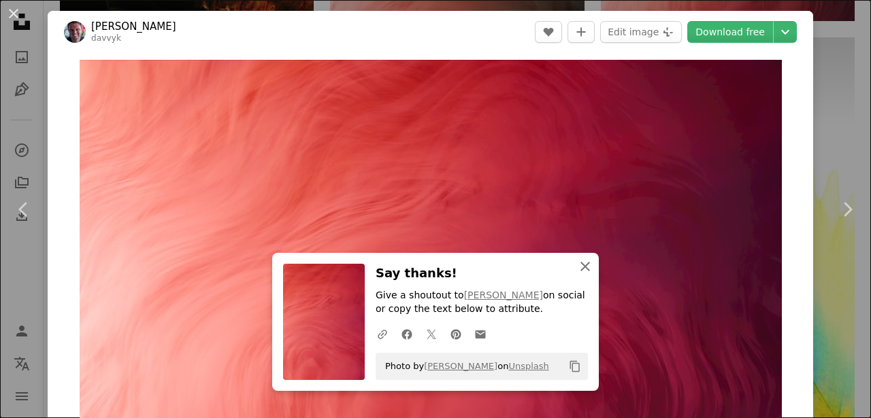
click at [583, 265] on icon "An X shape" at bounding box center [585, 267] width 16 height 16
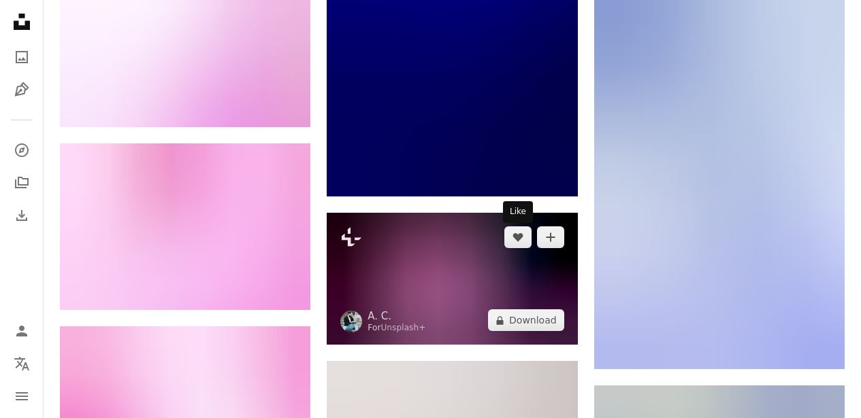
scroll to position [27743, 0]
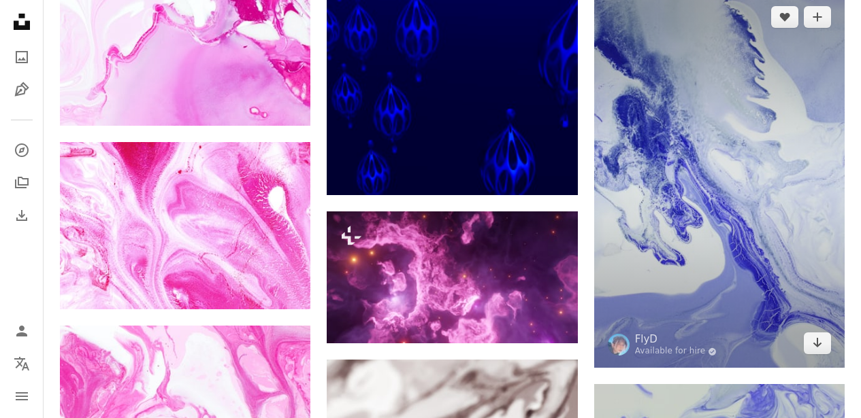
click at [674, 229] on img at bounding box center [719, 181] width 250 height 376
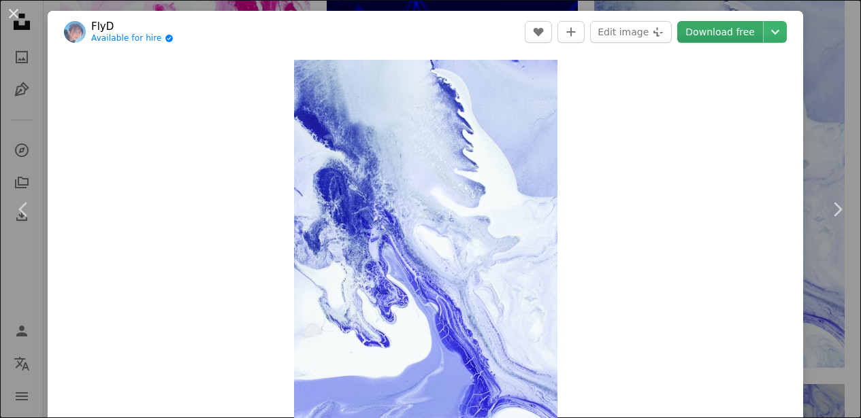
click at [721, 33] on link "Download free" at bounding box center [720, 32] width 86 height 22
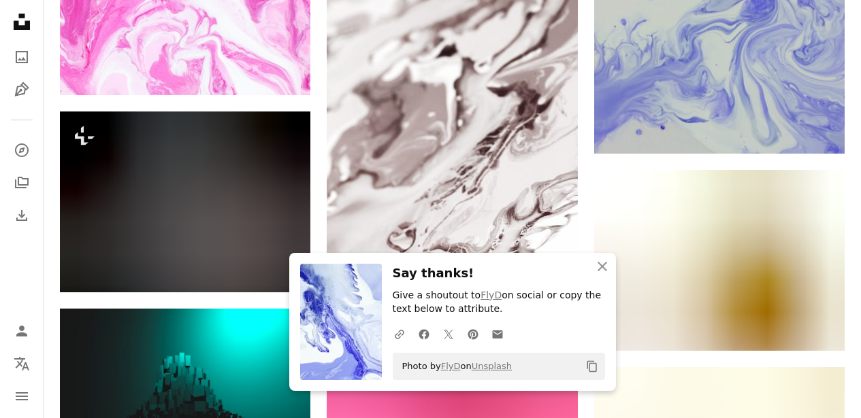
scroll to position [28142, 0]
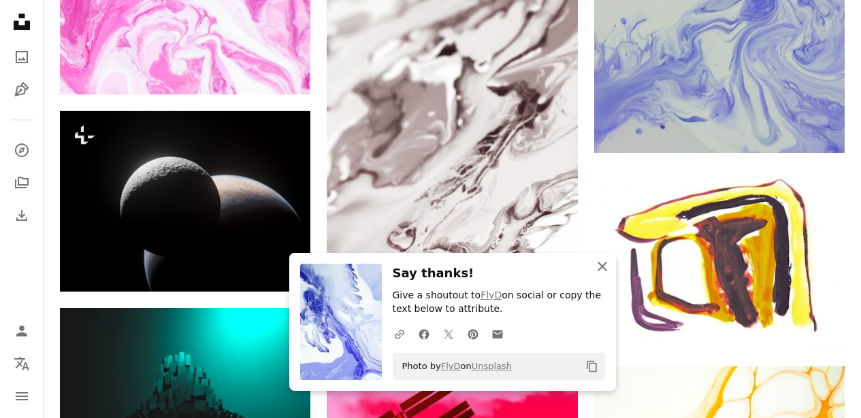
click at [599, 268] on icon "An X shape" at bounding box center [602, 267] width 16 height 16
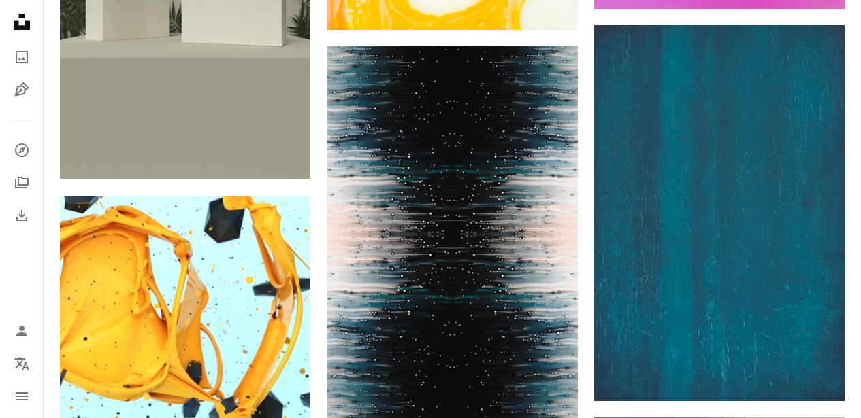
scroll to position [30121, 0]
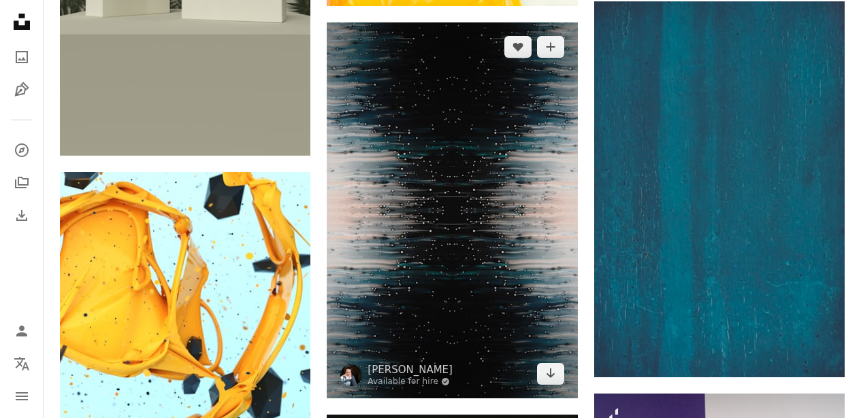
click at [461, 199] on img at bounding box center [452, 210] width 250 height 376
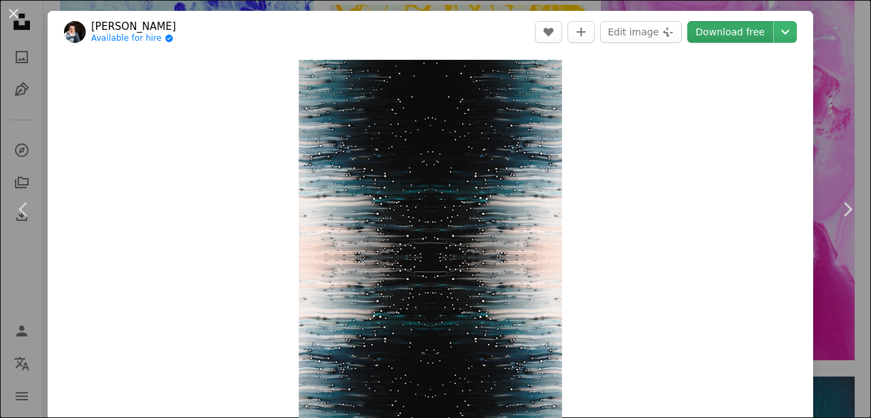
click at [722, 24] on link "Download free" at bounding box center [730, 32] width 86 height 22
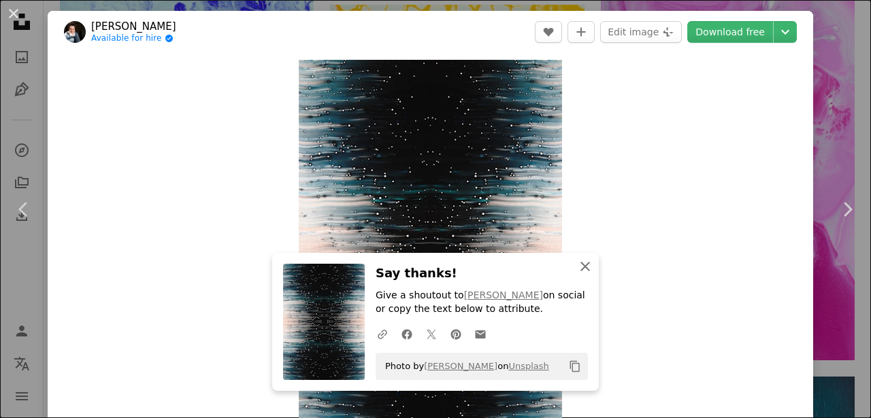
click at [579, 264] on icon "An X shape" at bounding box center [585, 267] width 16 height 16
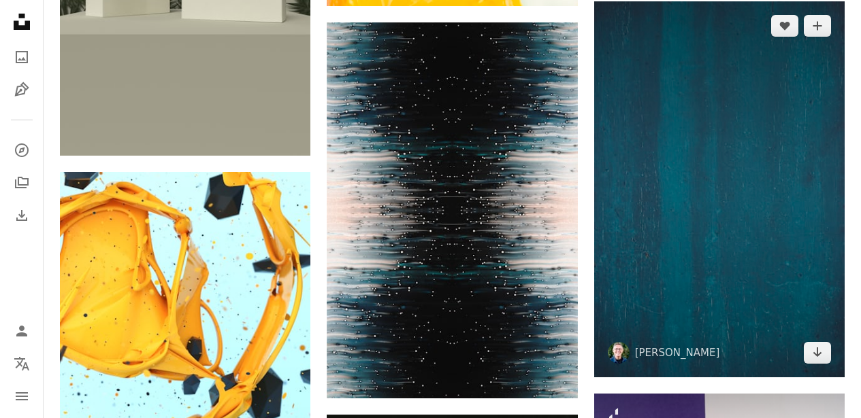
click at [691, 216] on img at bounding box center [719, 189] width 250 height 376
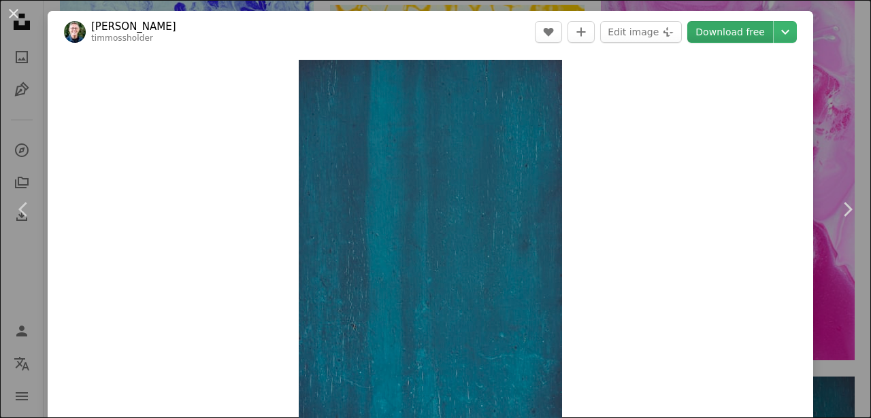
click at [706, 37] on link "Download free" at bounding box center [730, 32] width 86 height 22
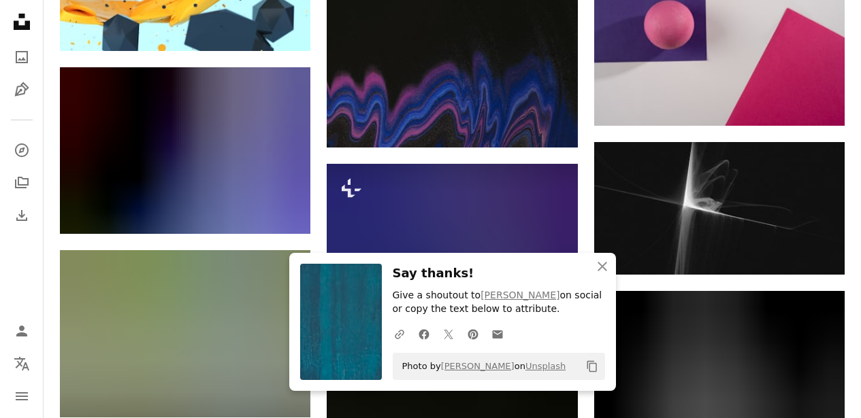
scroll to position [30560, 0]
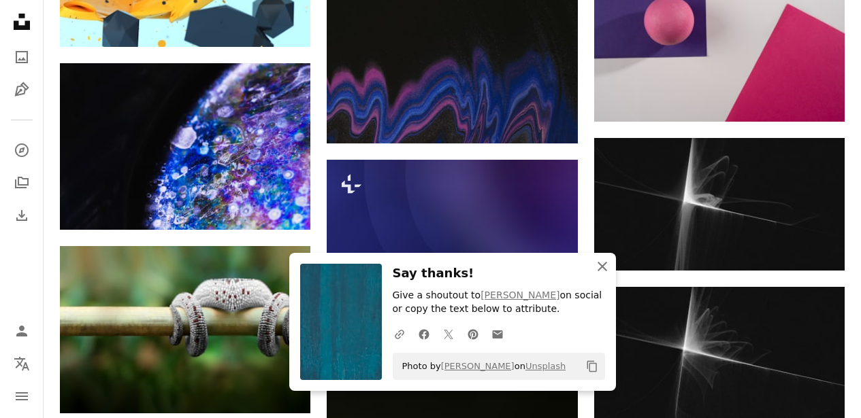
click at [603, 265] on icon "button" at bounding box center [602, 267] width 10 height 10
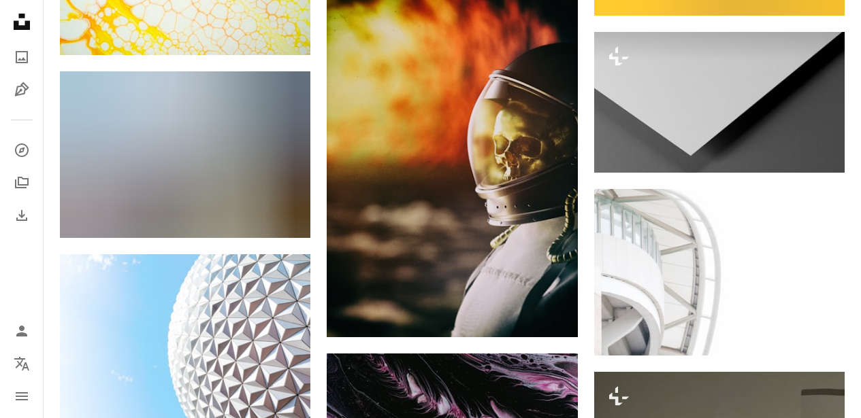
scroll to position [31225, 0]
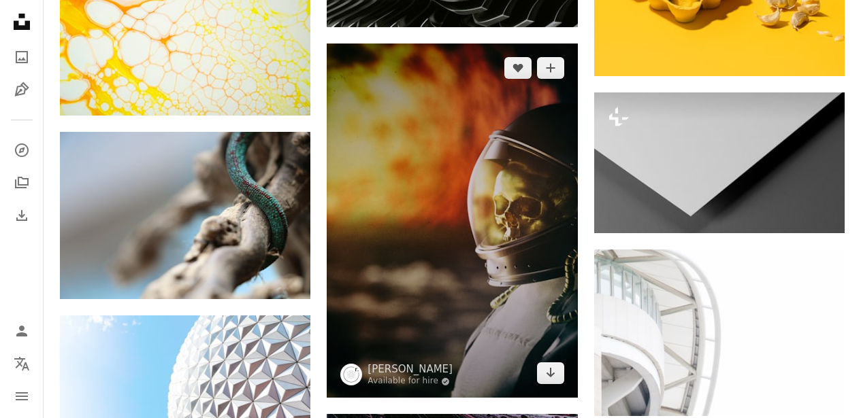
click at [470, 227] on img at bounding box center [452, 221] width 250 height 355
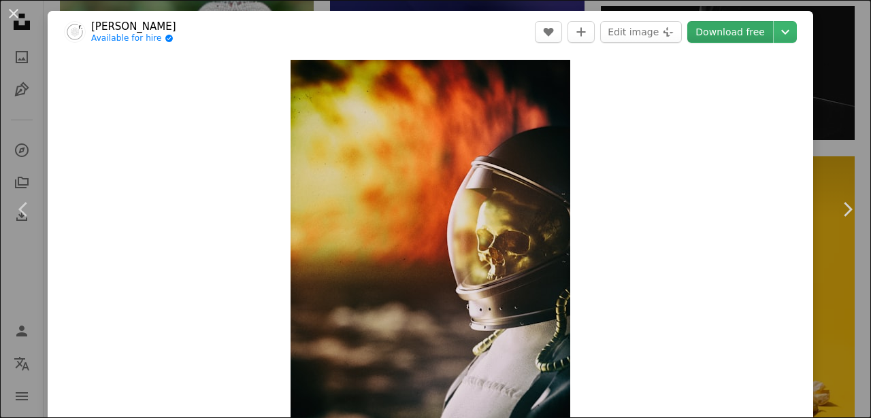
click at [712, 32] on link "Download free" at bounding box center [730, 32] width 86 height 22
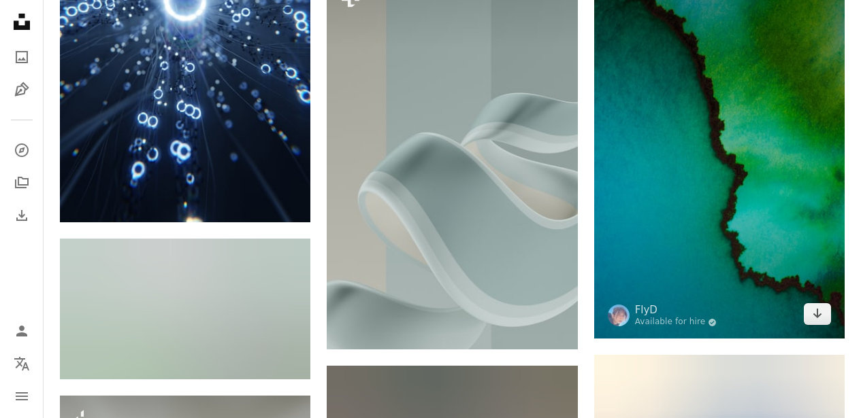
scroll to position [33187, 0]
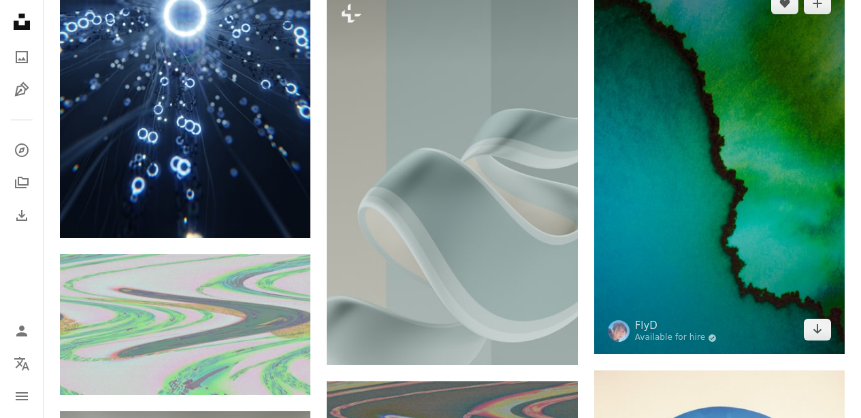
click at [729, 232] on img at bounding box center [719, 167] width 250 height 376
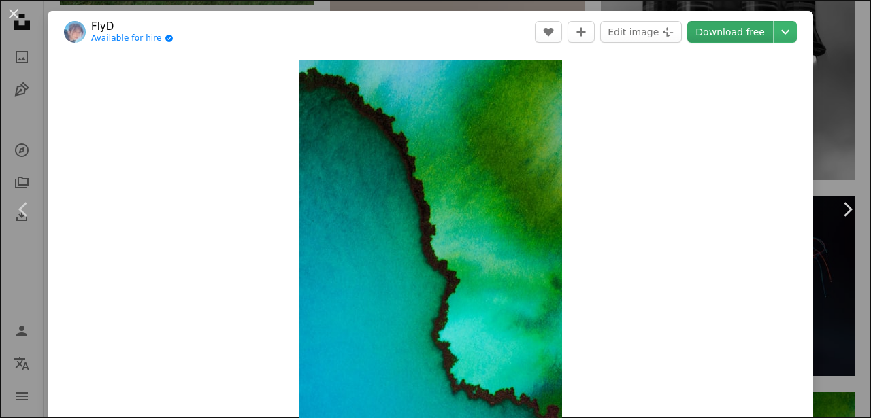
click at [717, 31] on link "Download free" at bounding box center [730, 32] width 86 height 22
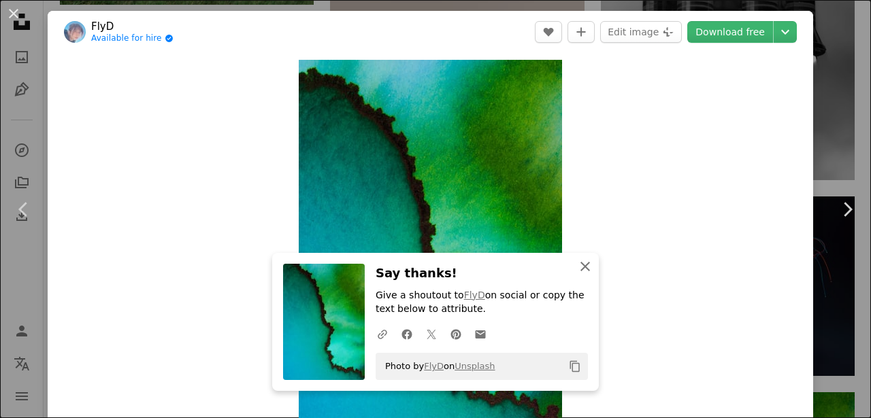
click at [579, 269] on icon "An X shape" at bounding box center [585, 267] width 16 height 16
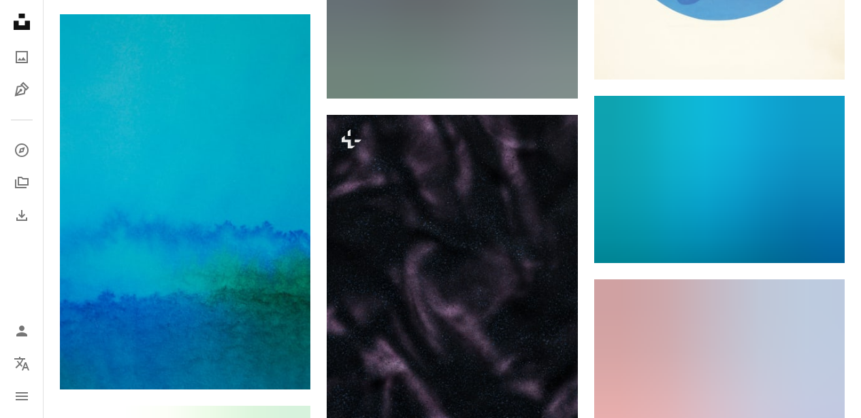
scroll to position [33818, 0]
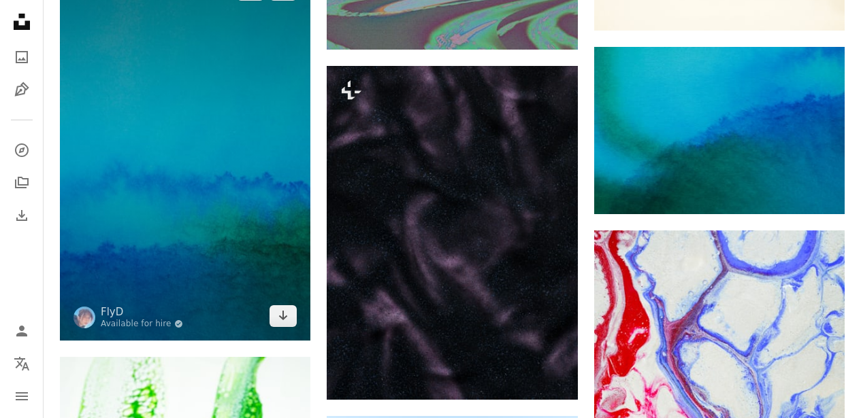
click at [264, 174] on img at bounding box center [185, 153] width 250 height 376
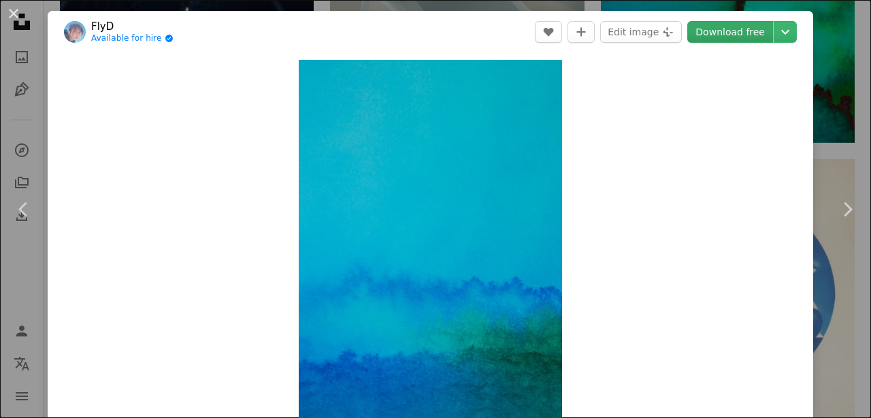
click at [715, 27] on link "Download free" at bounding box center [730, 32] width 86 height 22
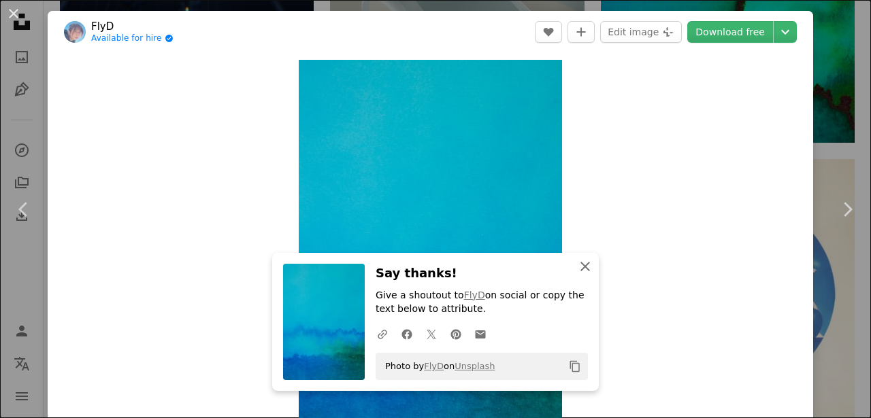
click at [579, 263] on icon "An X shape" at bounding box center [585, 267] width 16 height 16
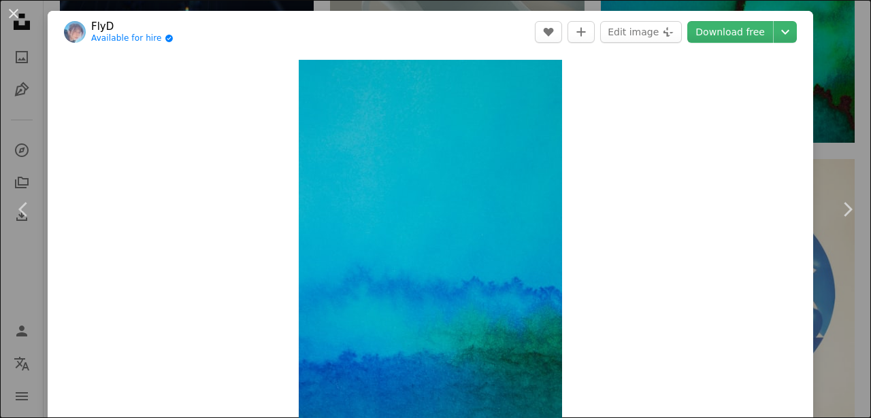
click at [14, 17] on button "An X shape" at bounding box center [13, 13] width 16 height 16
